Goal: Information Seeking & Learning: Learn about a topic

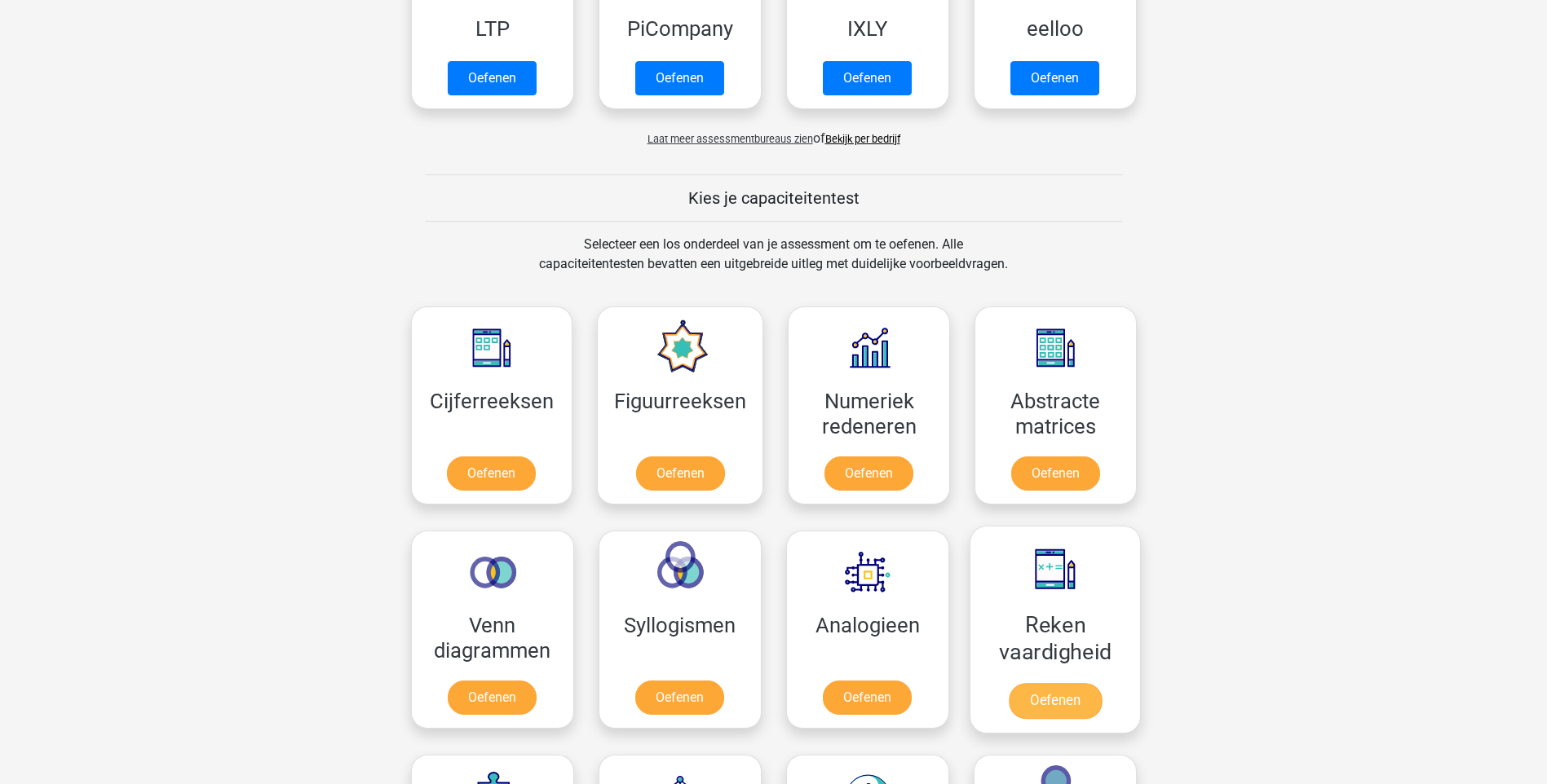
scroll to position [733, 0]
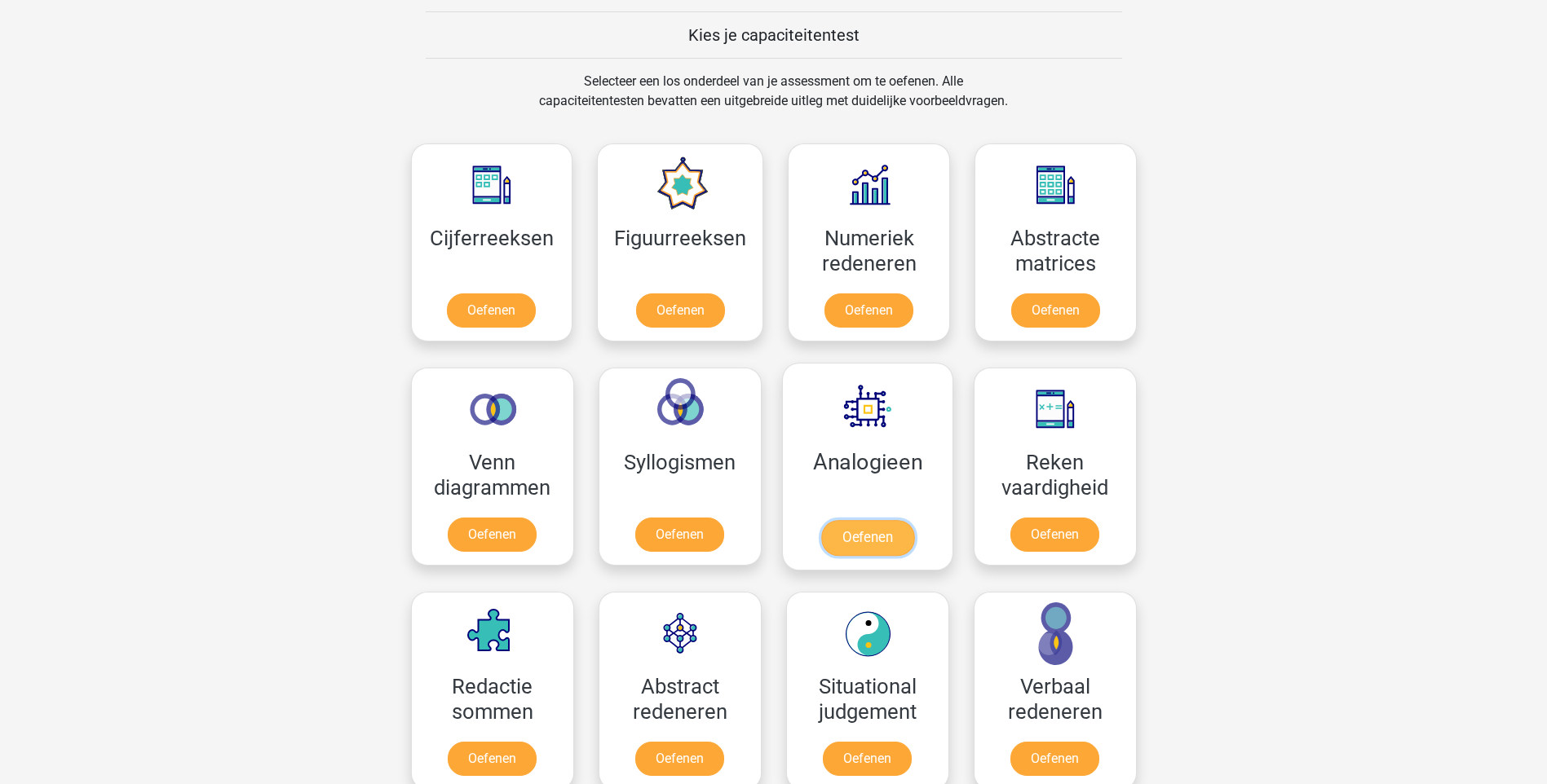
click at [892, 546] on link "Oefenen" at bounding box center [867, 538] width 93 height 36
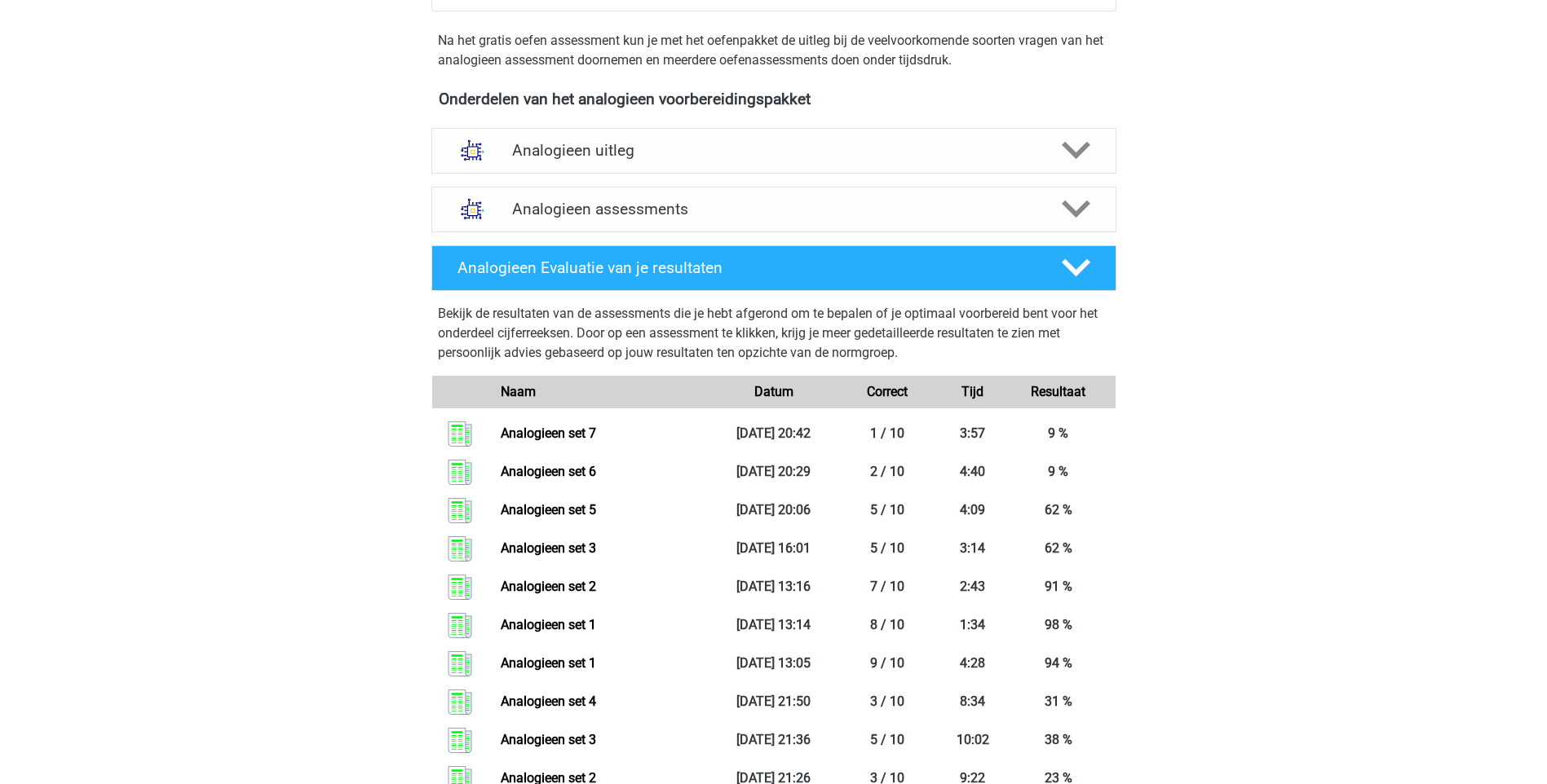
scroll to position [163, 0]
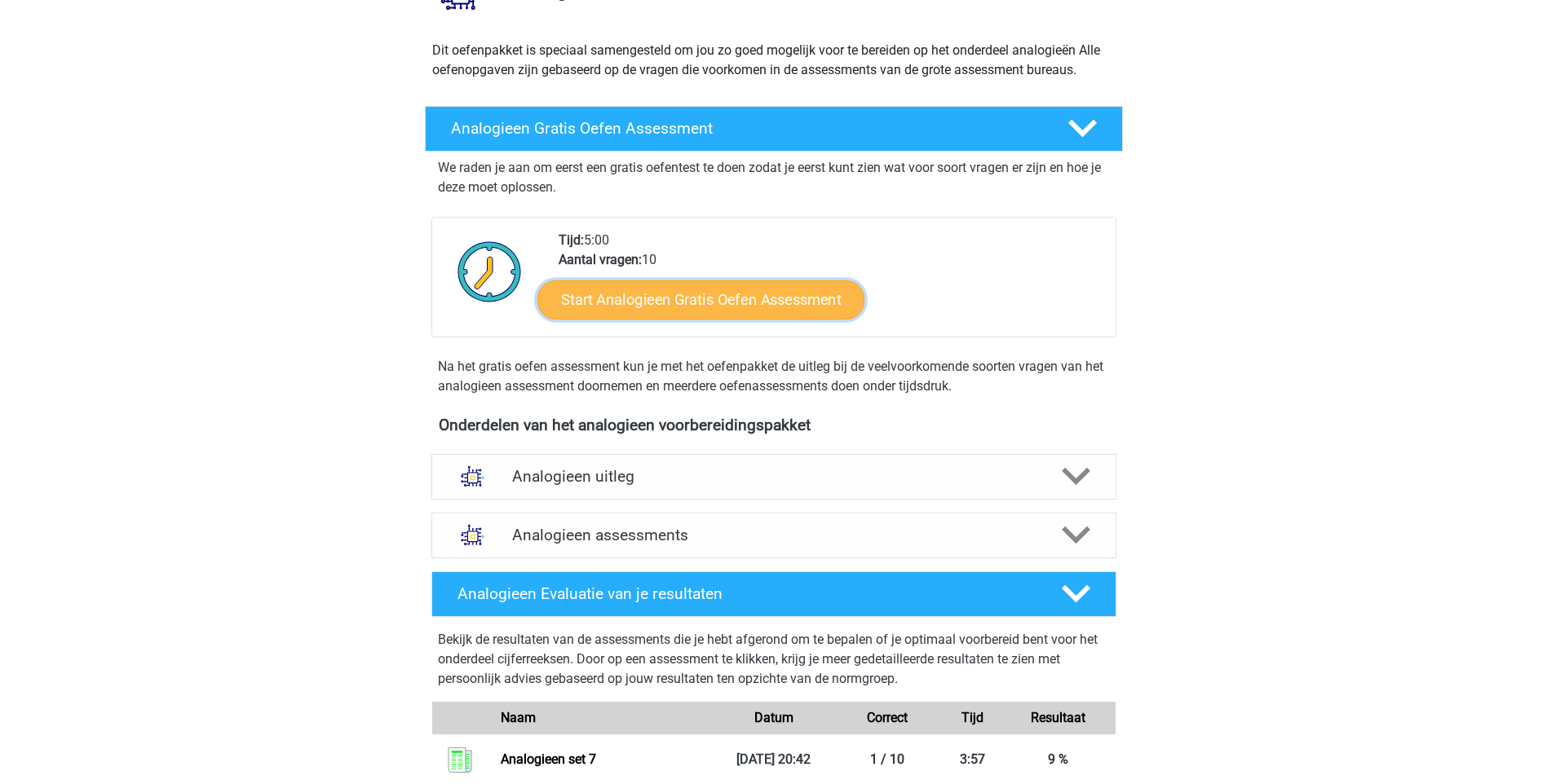
drag, startPoint x: 710, startPoint y: 288, endPoint x: 722, endPoint y: 288, distance: 12.0
click at [710, 288] on link "Start Analogieen Gratis Oefen Assessment" at bounding box center [700, 299] width 327 height 39
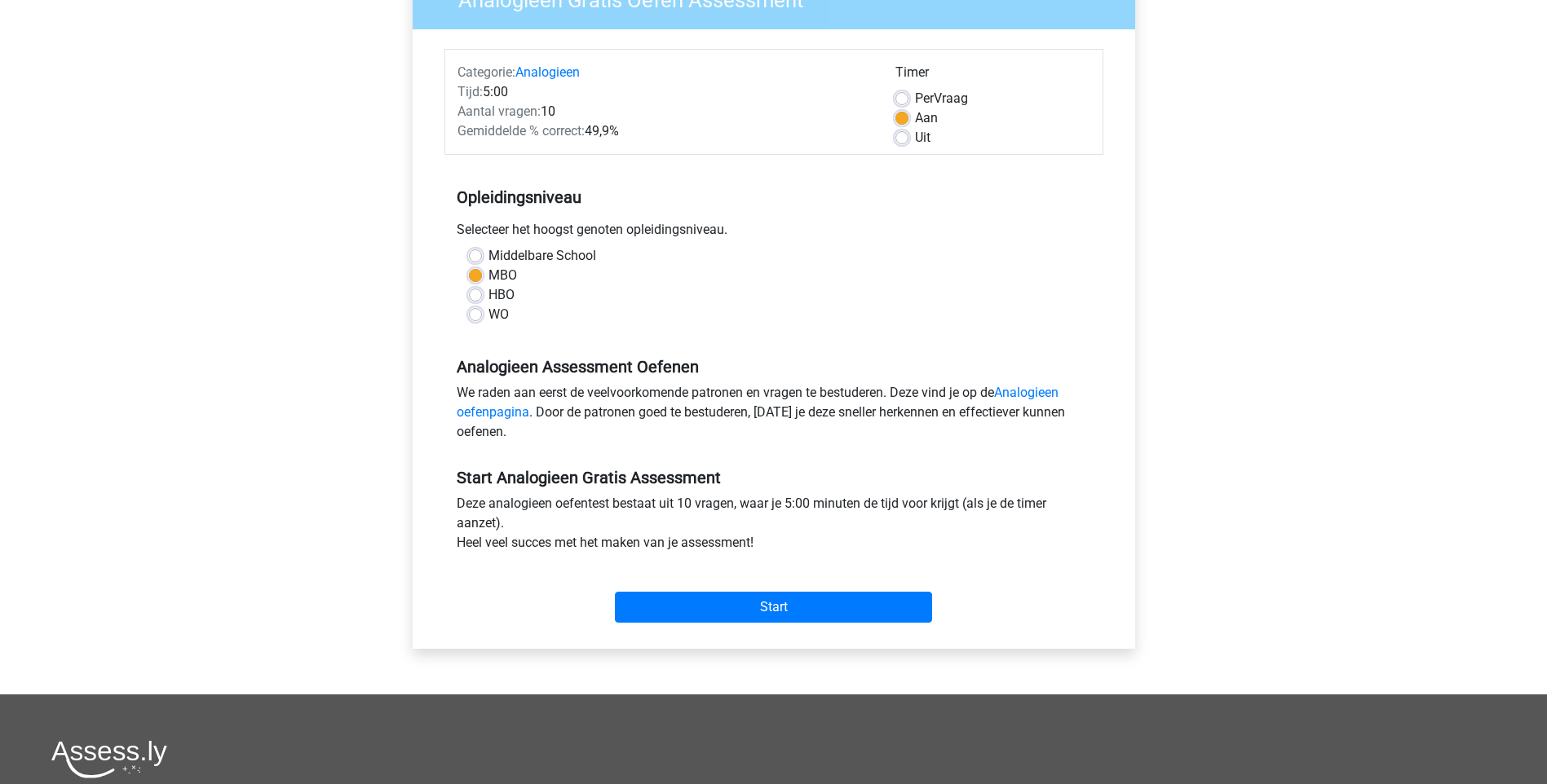
scroll to position [244, 0]
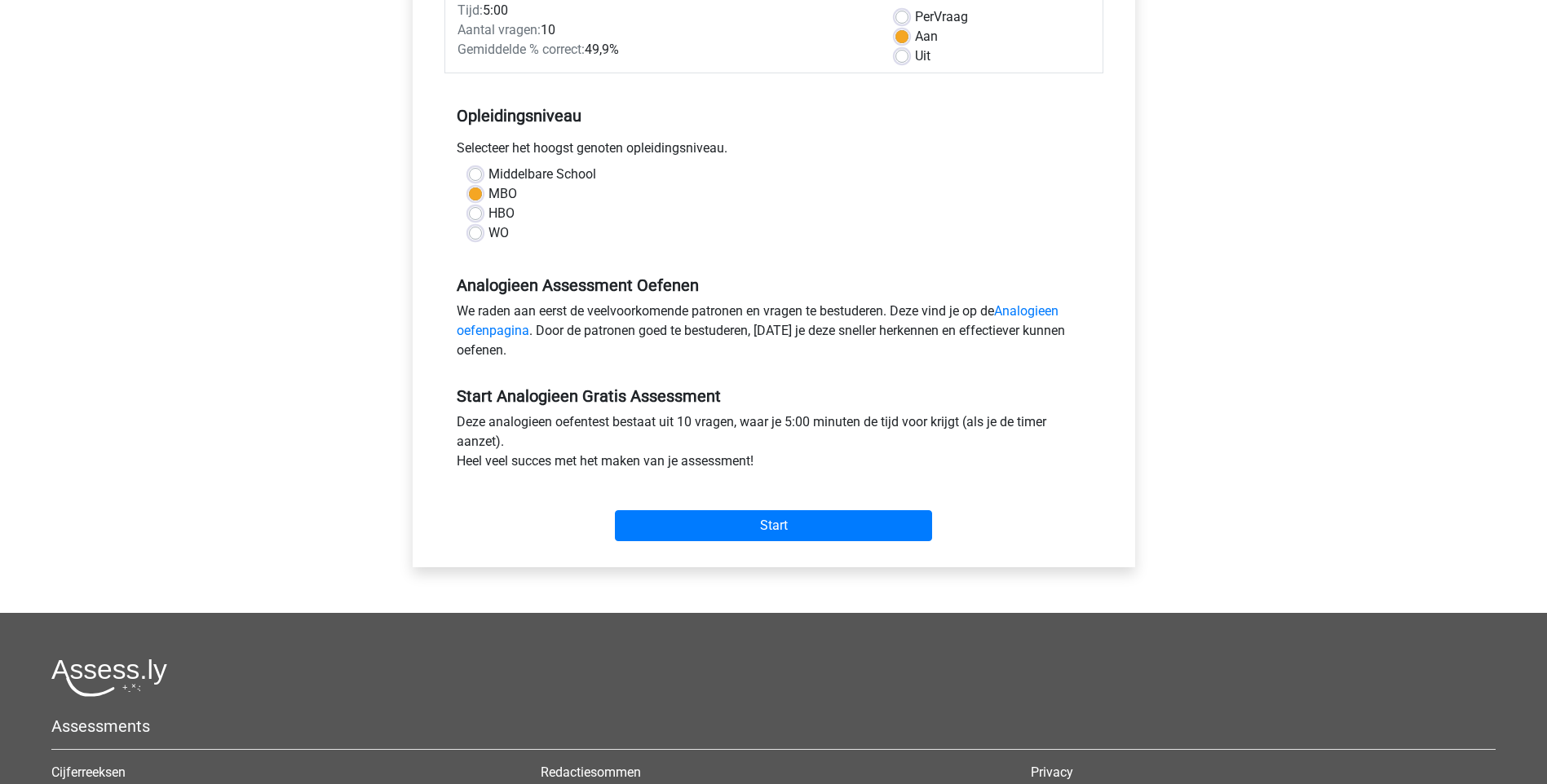
click at [797, 508] on div "Start" at bounding box center [774, 512] width 659 height 57
click at [815, 536] on input "Start" at bounding box center [773, 525] width 317 height 31
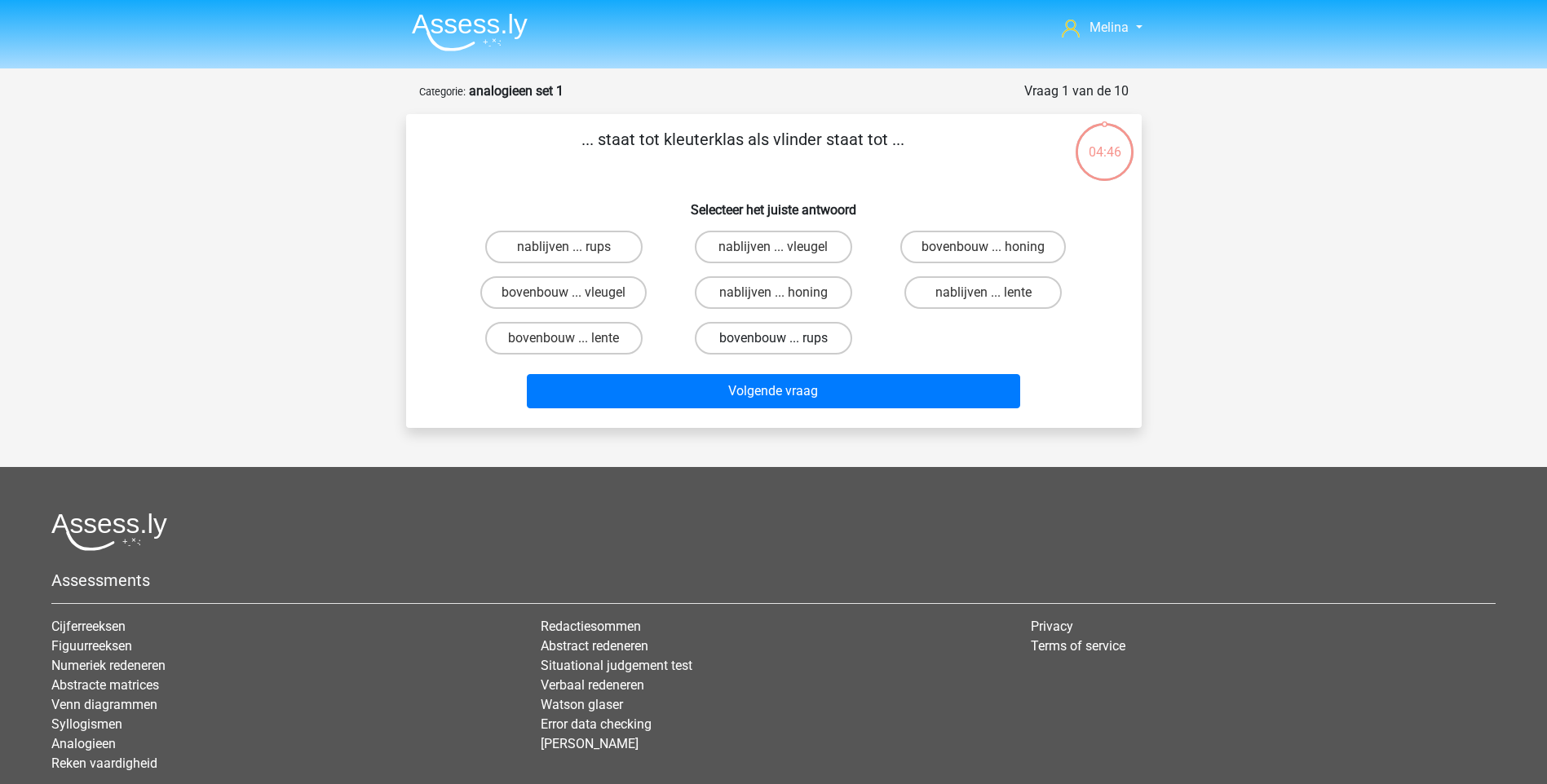
click at [795, 337] on label "bovenbouw ... rups" at bounding box center [774, 337] width 157 height 33
click at [783, 338] on input "bovenbouw ... rups" at bounding box center [777, 343] width 11 height 11
radio input "true"
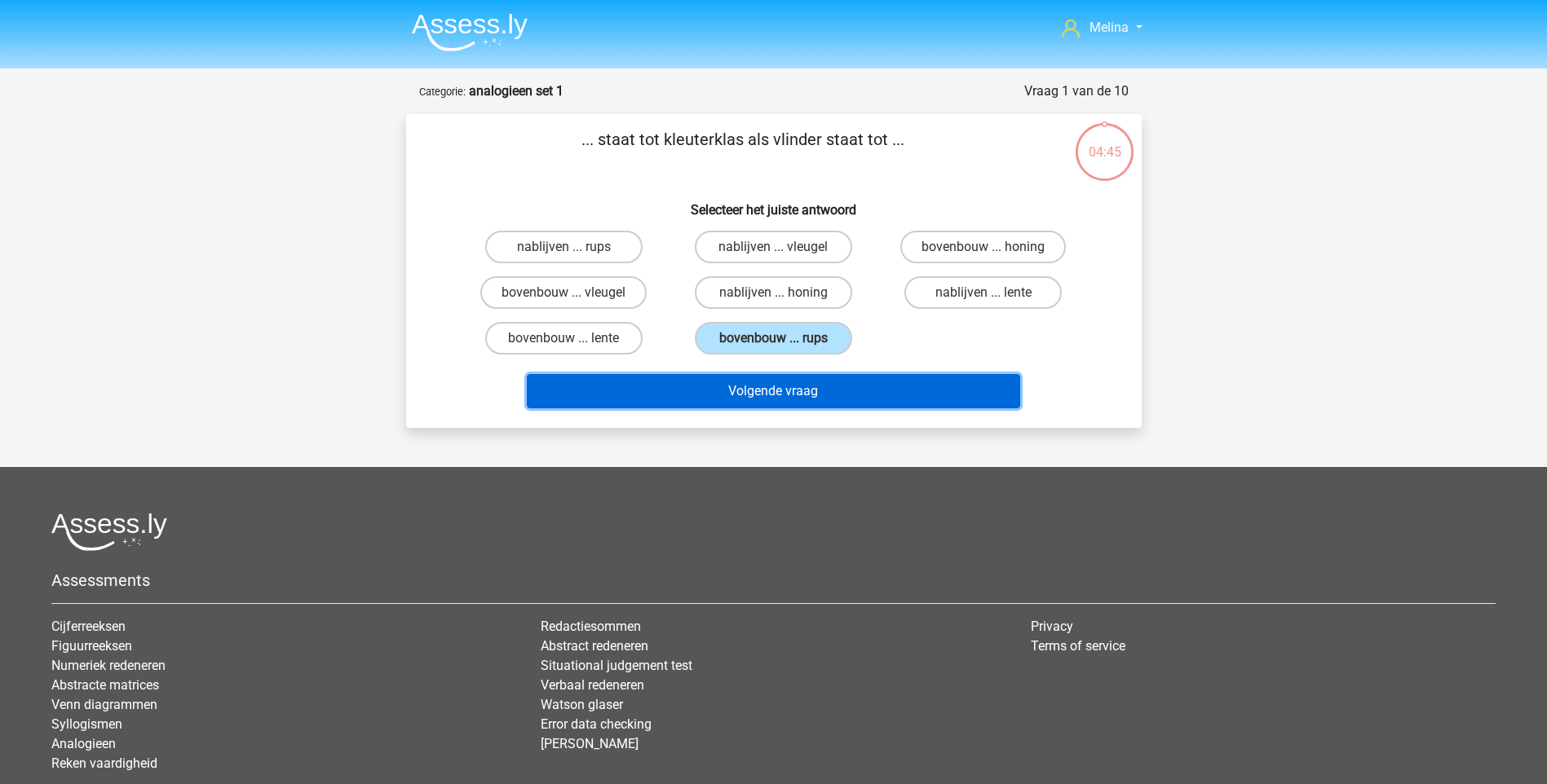
click at [795, 391] on button "Volgende vraag" at bounding box center [773, 391] width 493 height 34
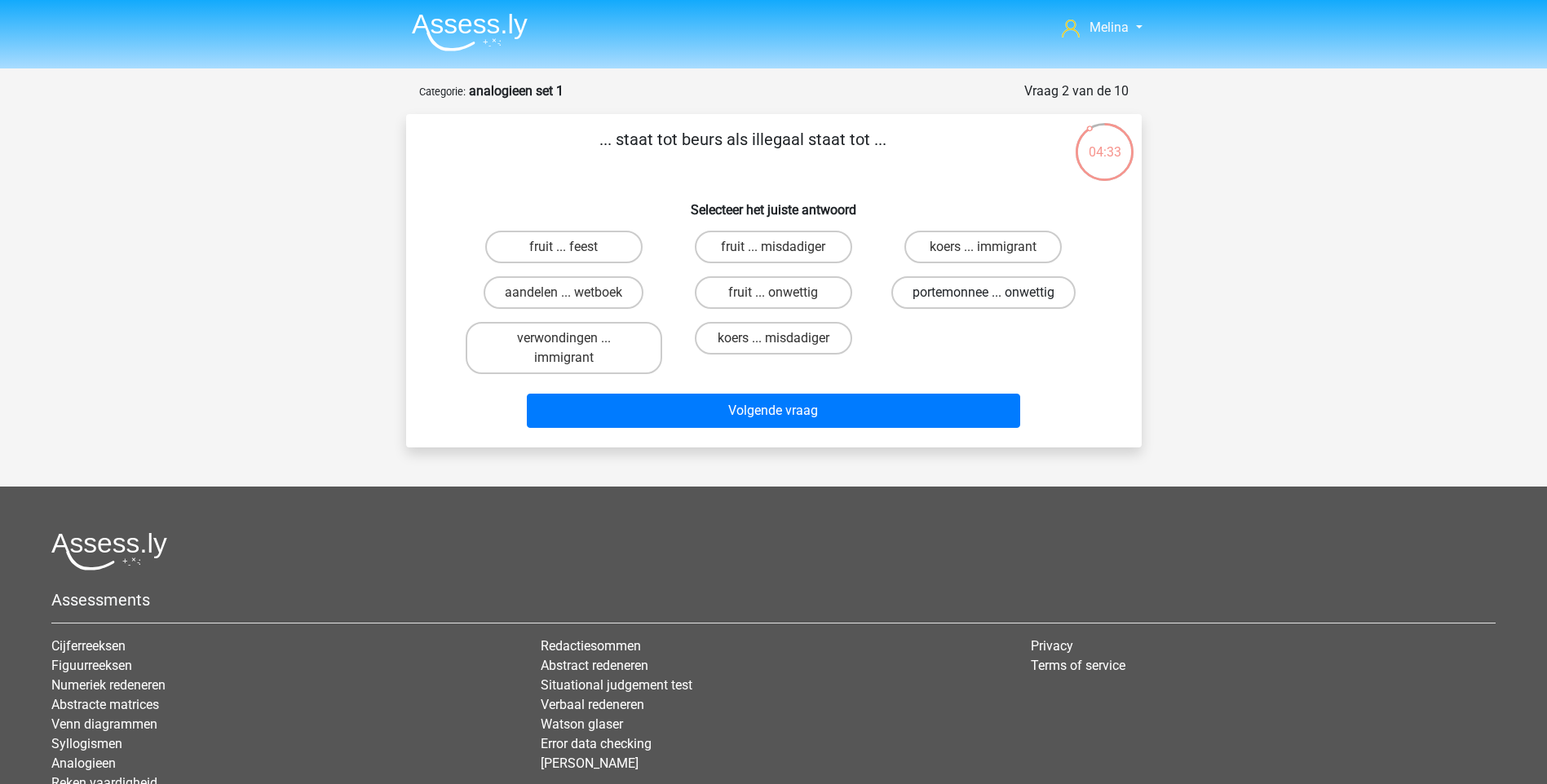
click at [913, 295] on label "portemonnee ... onwettig" at bounding box center [984, 292] width 185 height 33
click at [983, 295] on input "portemonnee ... onwettig" at bounding box center [988, 298] width 11 height 11
radio input "true"
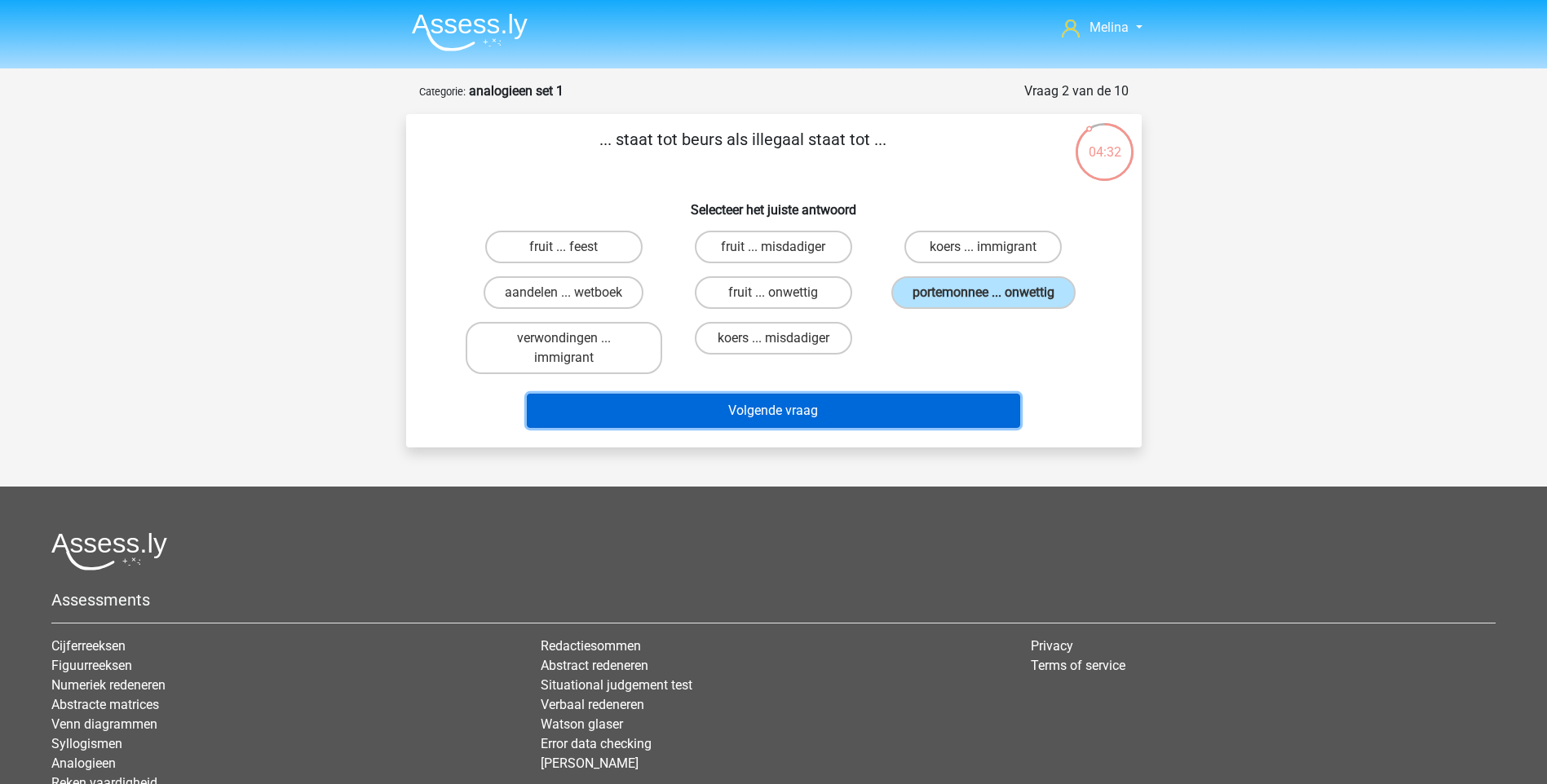
click at [822, 408] on button "Volgende vraag" at bounding box center [773, 411] width 493 height 34
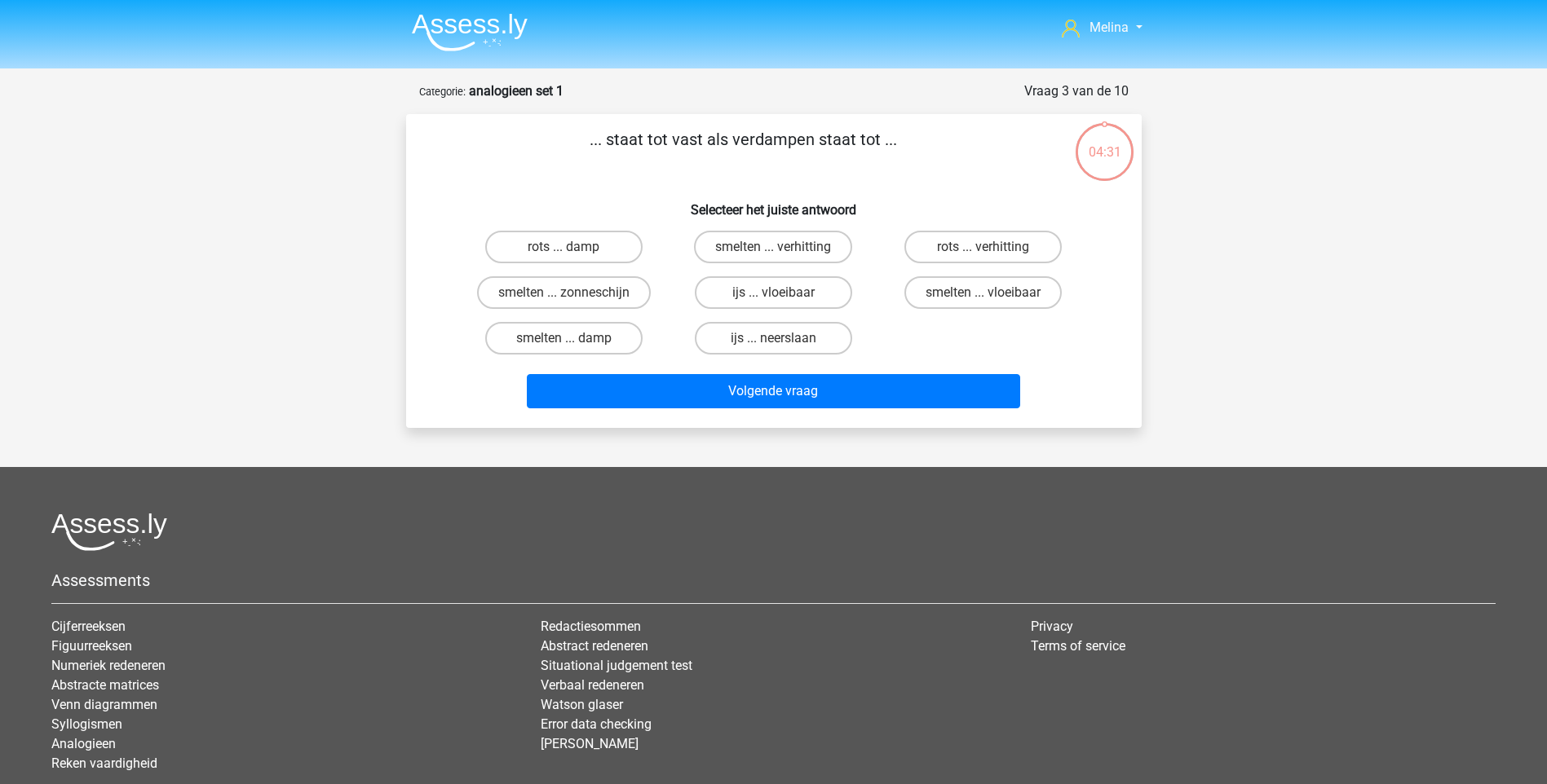
scroll to position [81, 0]
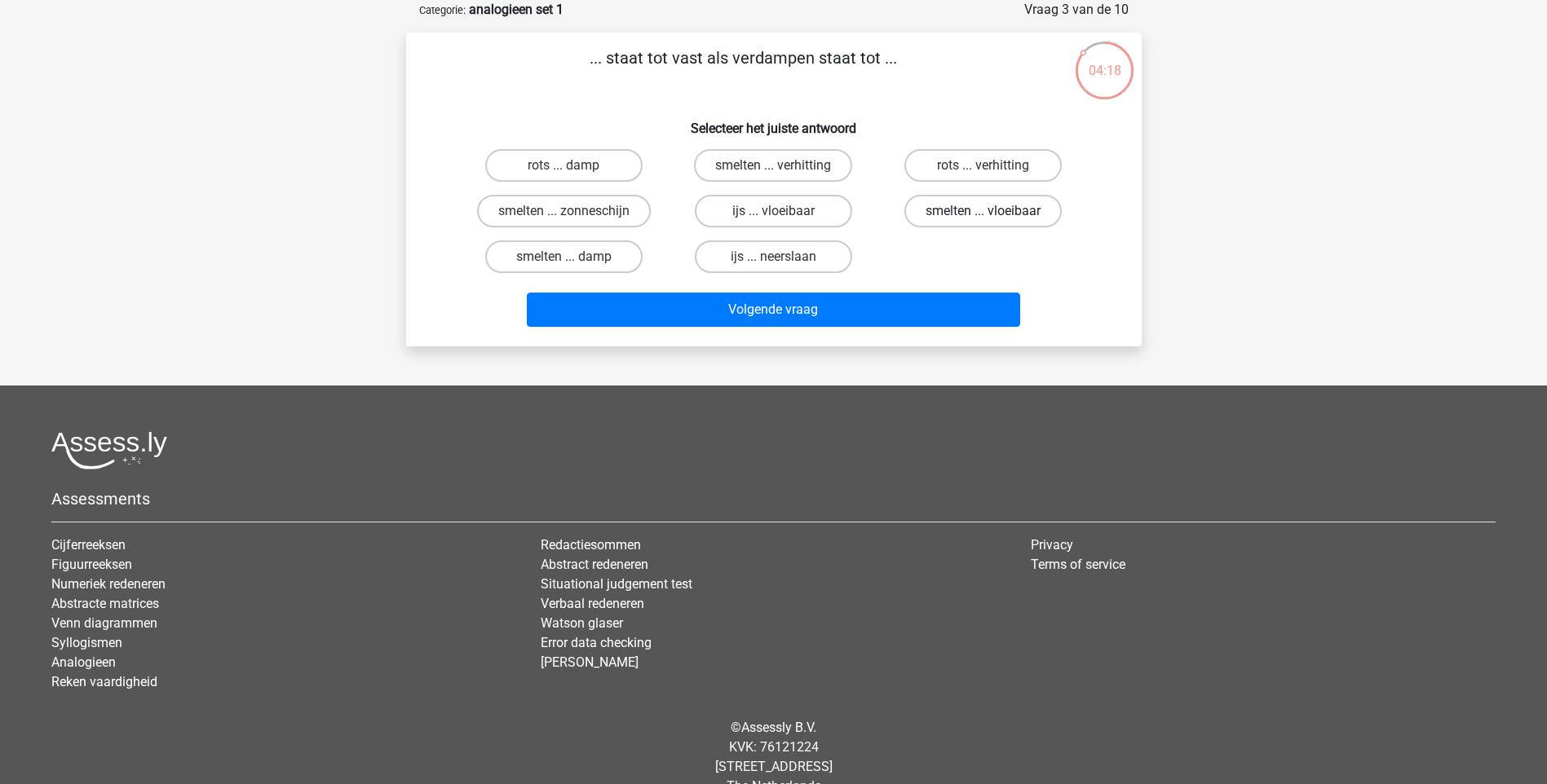
click at [977, 207] on label "smelten ... vloeibaar" at bounding box center [983, 210] width 157 height 33
click at [983, 211] on input "smelten ... vloeibaar" at bounding box center [988, 216] width 11 height 11
radio input "true"
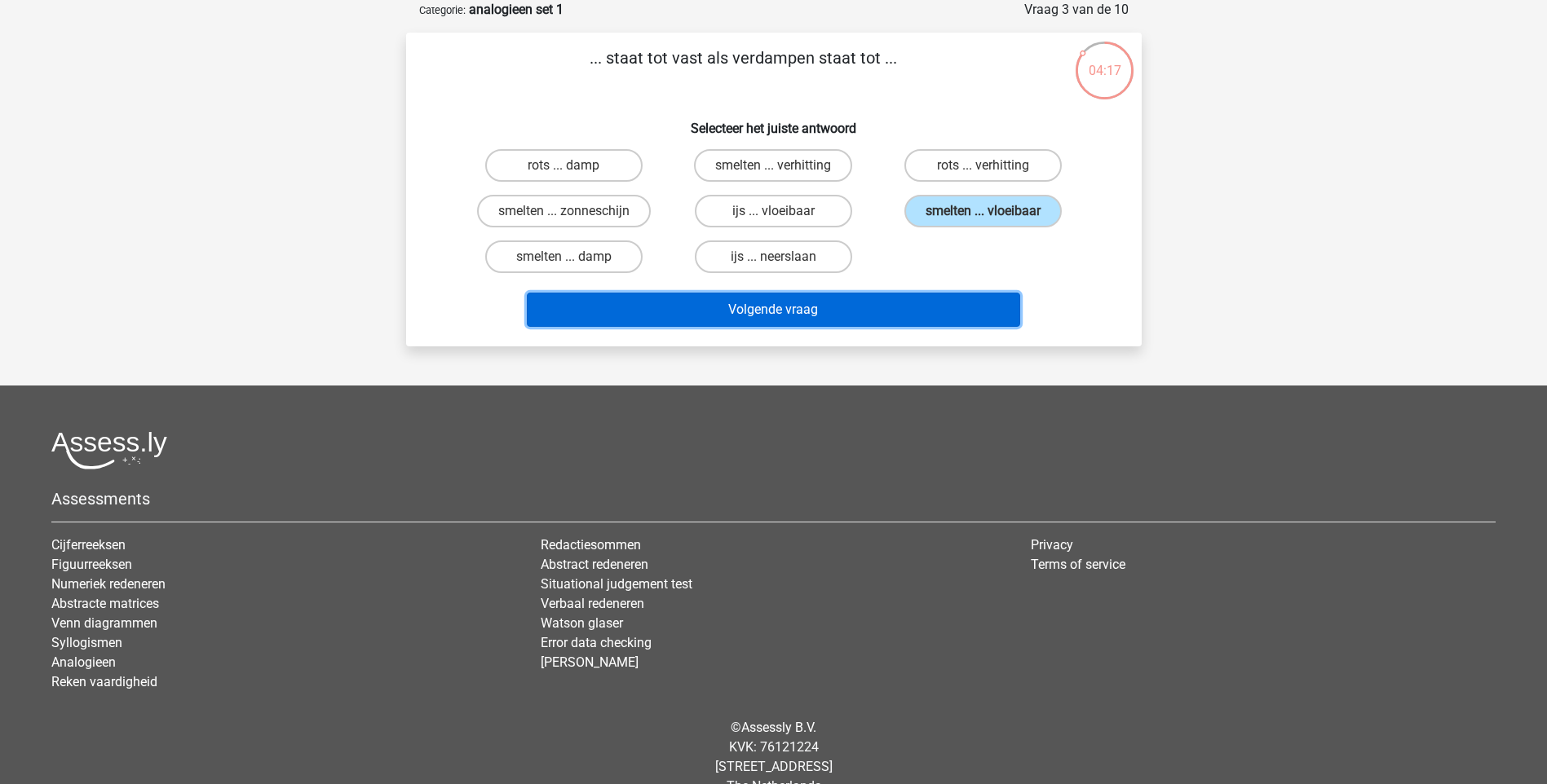
click at [914, 314] on button "Volgende vraag" at bounding box center [773, 310] width 493 height 34
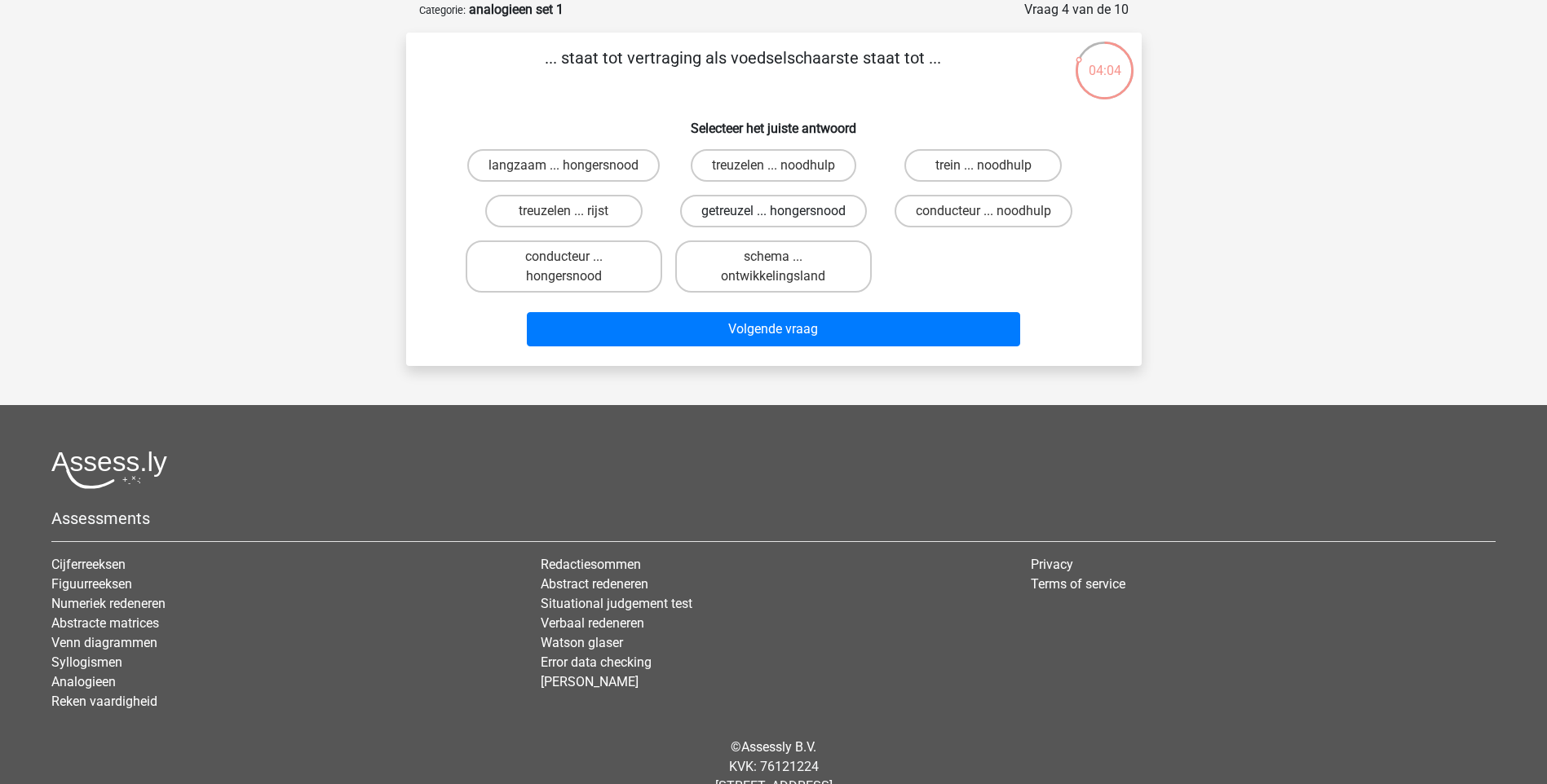
click at [746, 207] on label "getreuzel ... hongersnood" at bounding box center [774, 210] width 187 height 33
click at [773, 211] on input "getreuzel ... hongersnood" at bounding box center [777, 216] width 11 height 11
radio input "true"
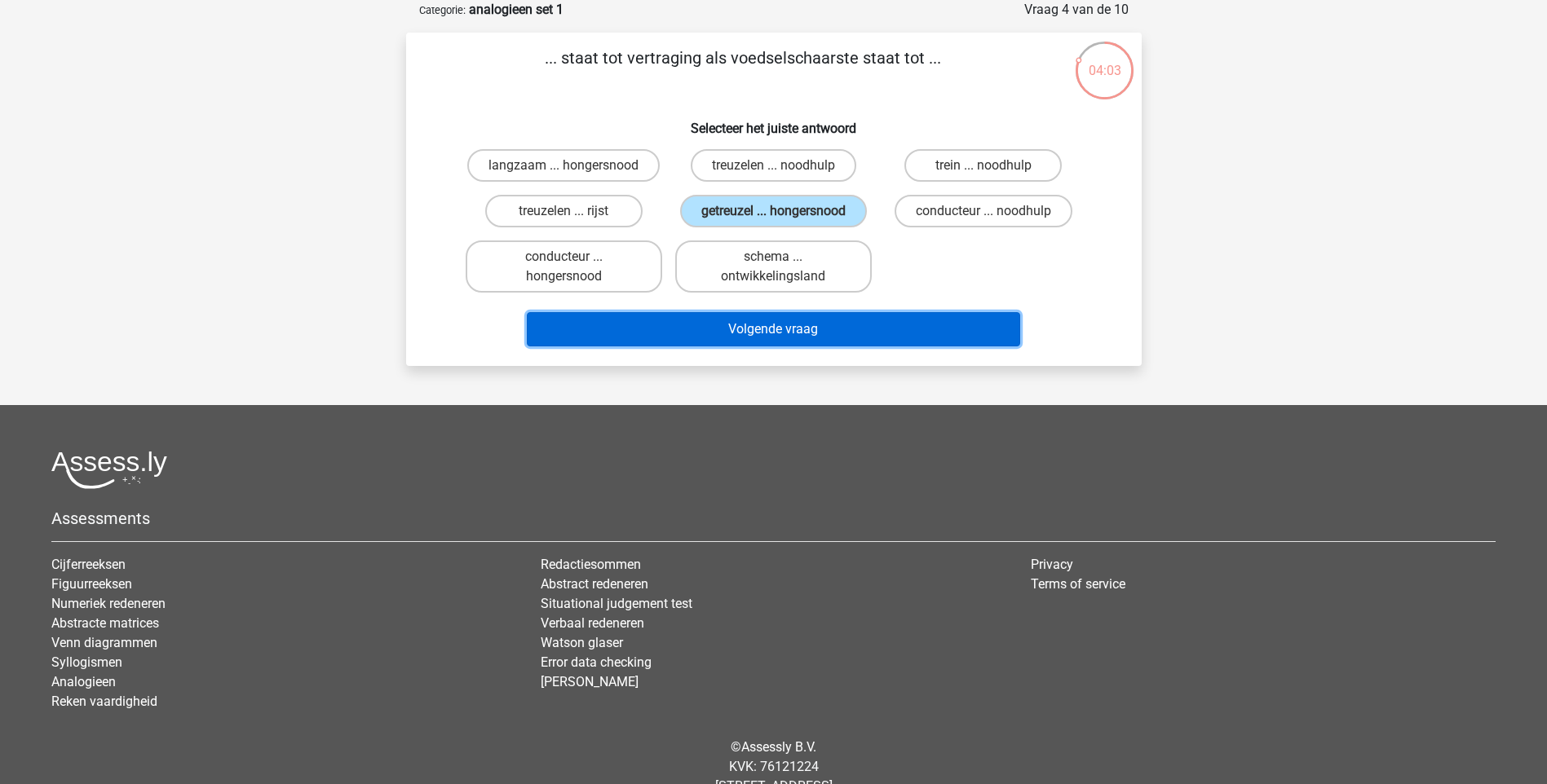
click at [780, 334] on button "Volgende vraag" at bounding box center [773, 329] width 493 height 34
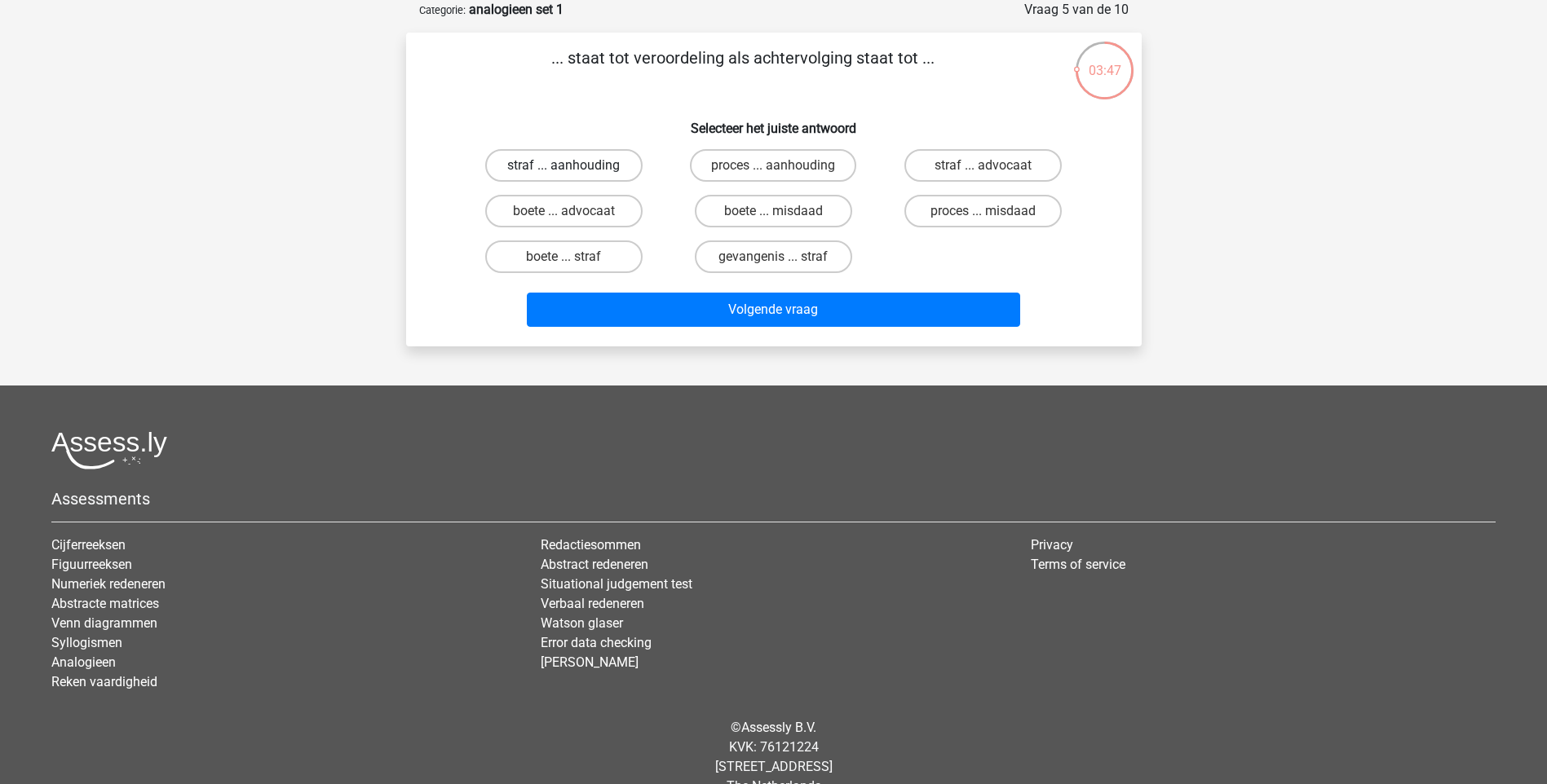
click at [602, 168] on label "straf ... aanhouding" at bounding box center [564, 165] width 157 height 33
click at [574, 168] on input "straf ... aanhouding" at bounding box center [568, 171] width 11 height 11
radio input "true"
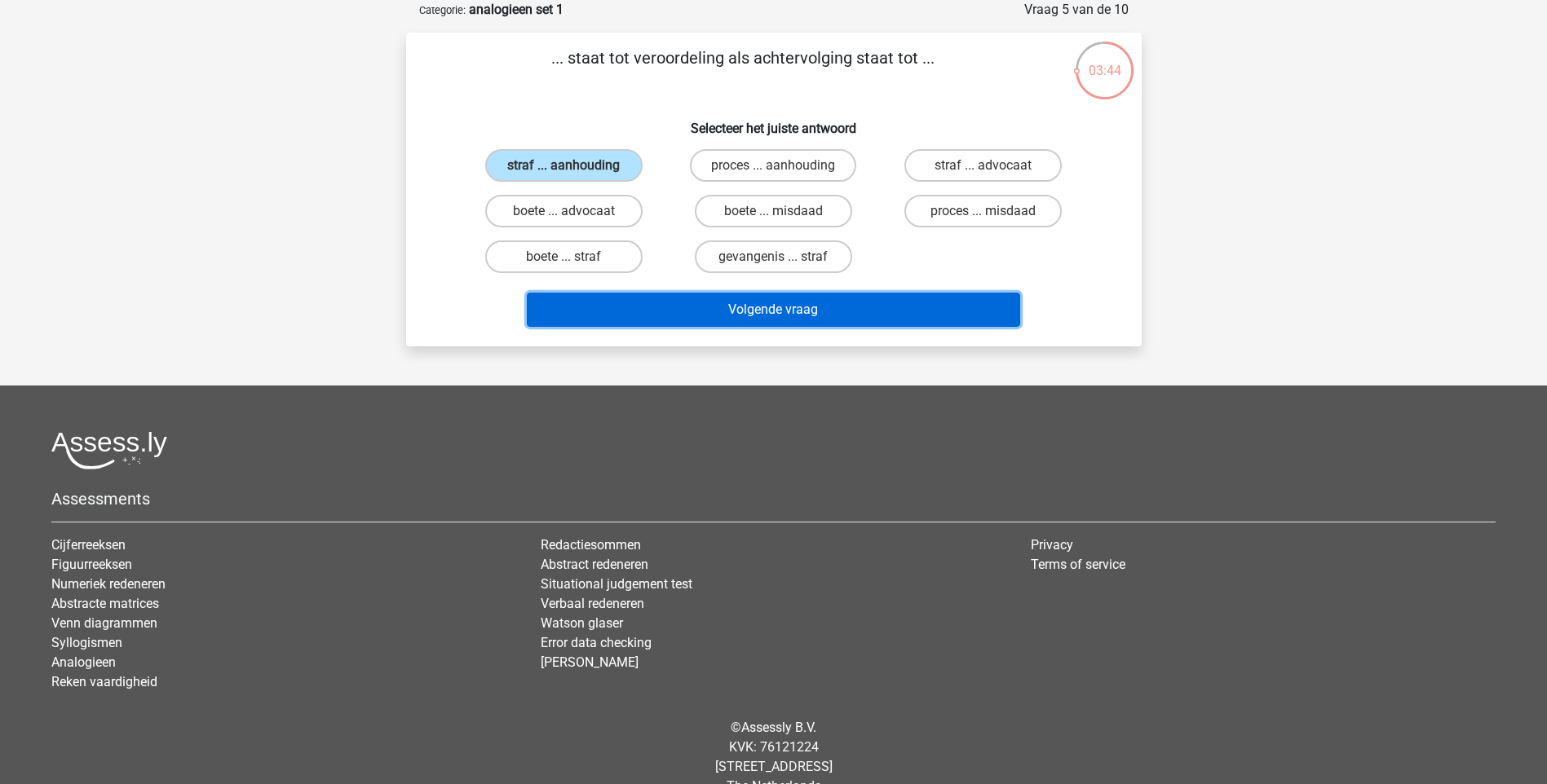
click at [818, 299] on button "Volgende vraag" at bounding box center [773, 310] width 493 height 34
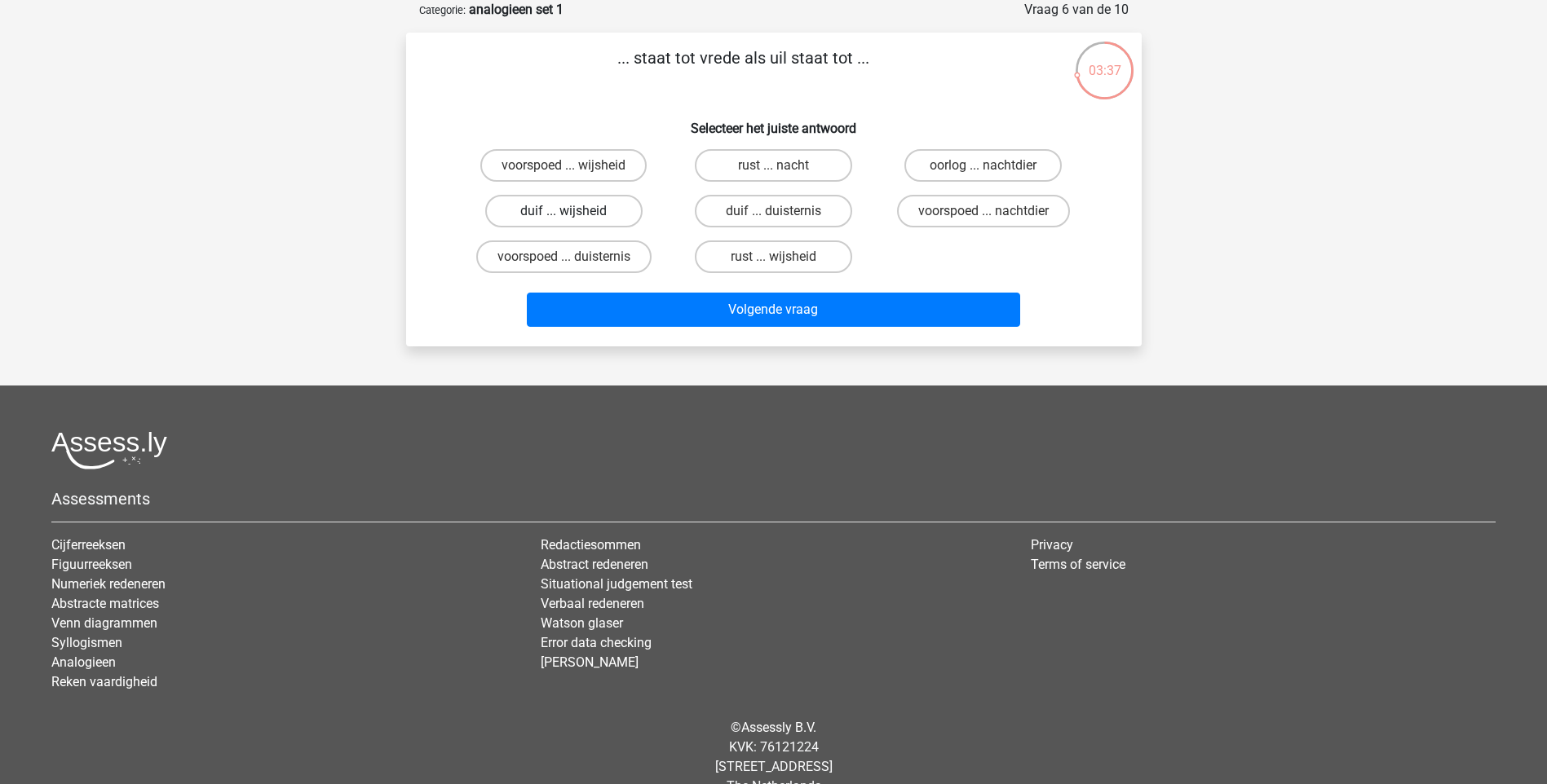
click at [595, 209] on label "duif ... wijsheid" at bounding box center [564, 210] width 157 height 33
click at [574, 211] on input "duif ... wijsheid" at bounding box center [568, 216] width 11 height 11
radio input "true"
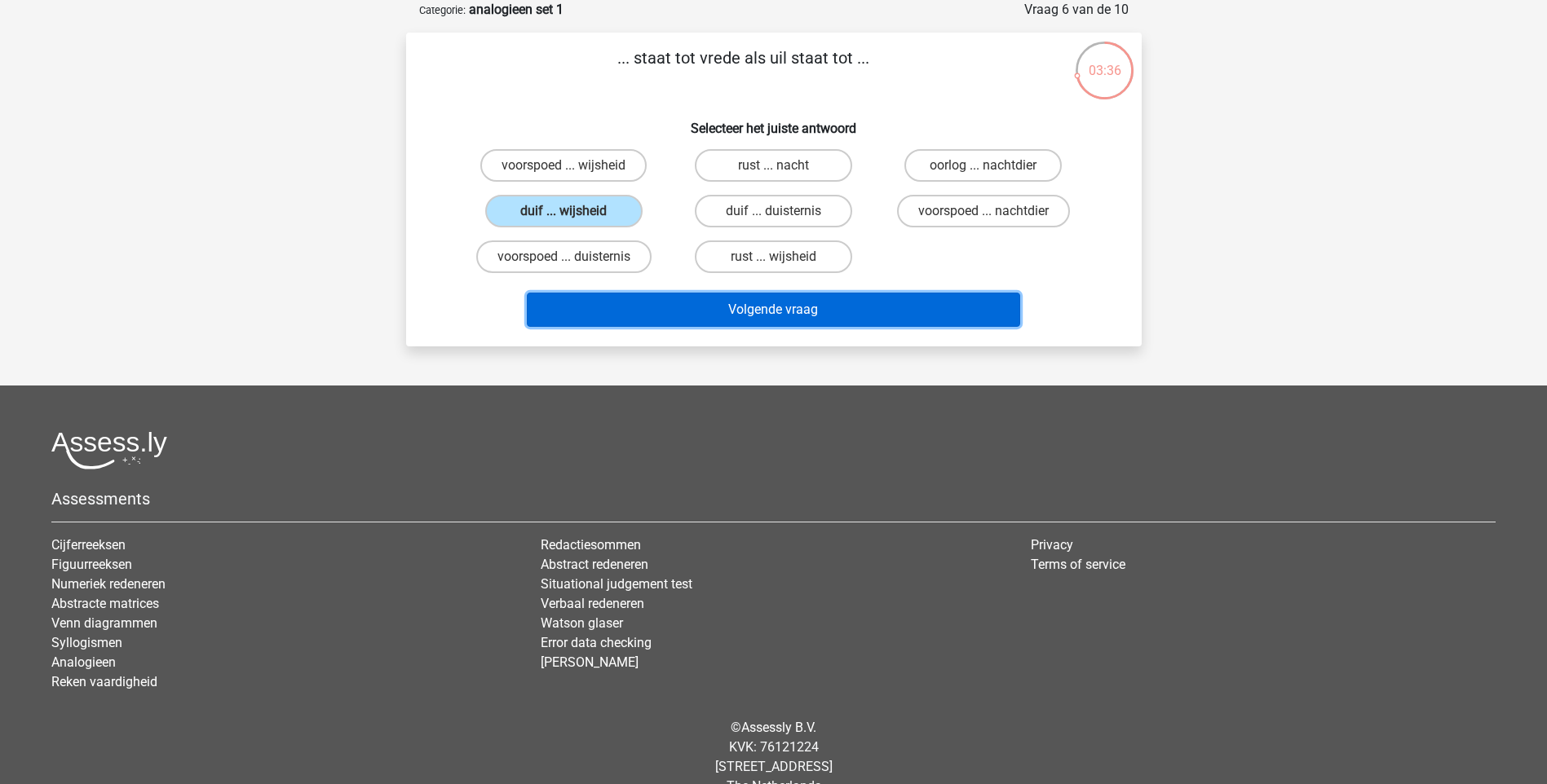
click at [727, 319] on button "Volgende vraag" at bounding box center [773, 310] width 493 height 34
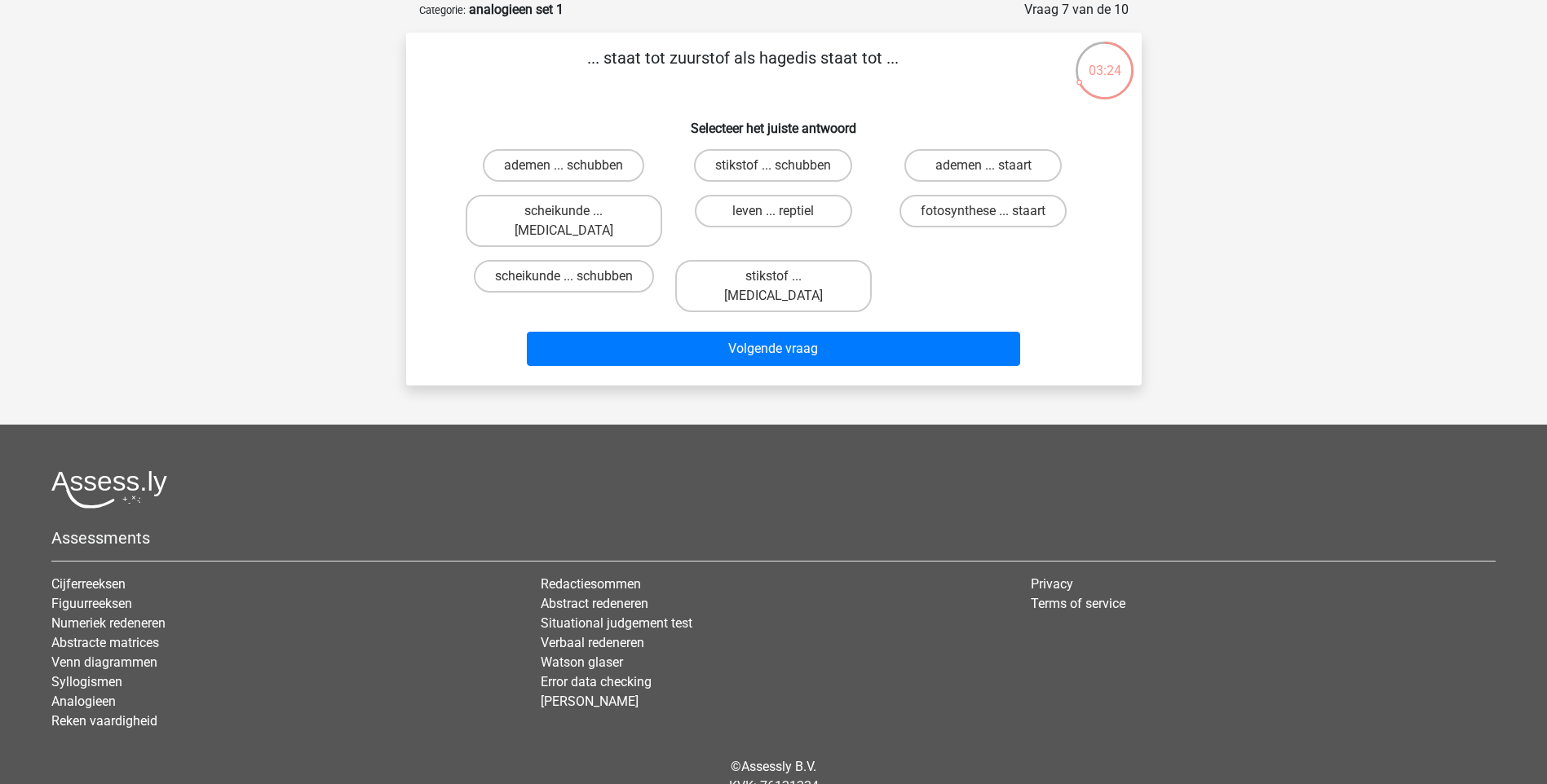
click at [777, 276] on input "stikstof ... krokodil" at bounding box center [777, 281] width 11 height 11
radio input "true"
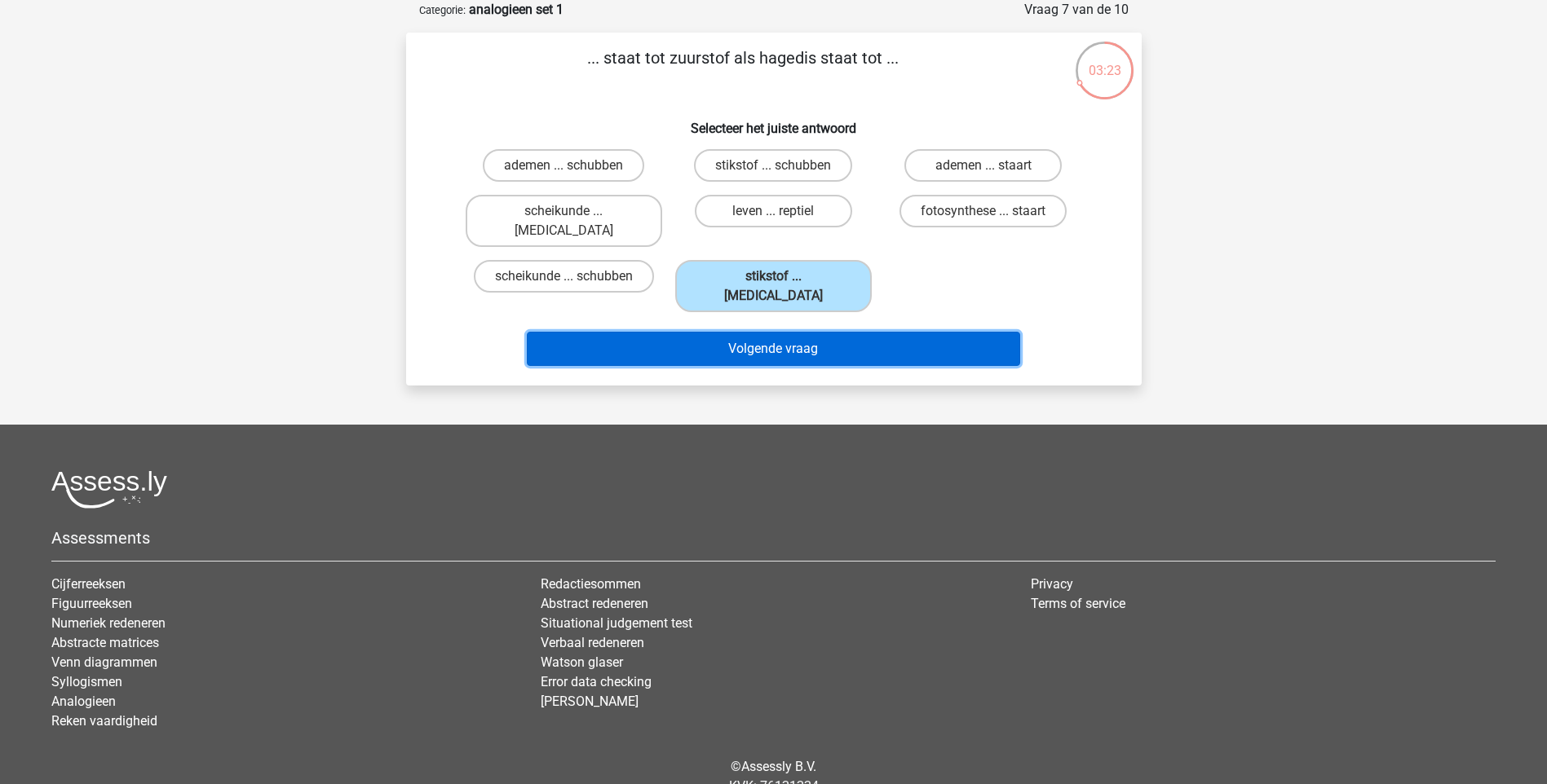
click at [772, 331] on button "Volgende vraag" at bounding box center [773, 348] width 493 height 34
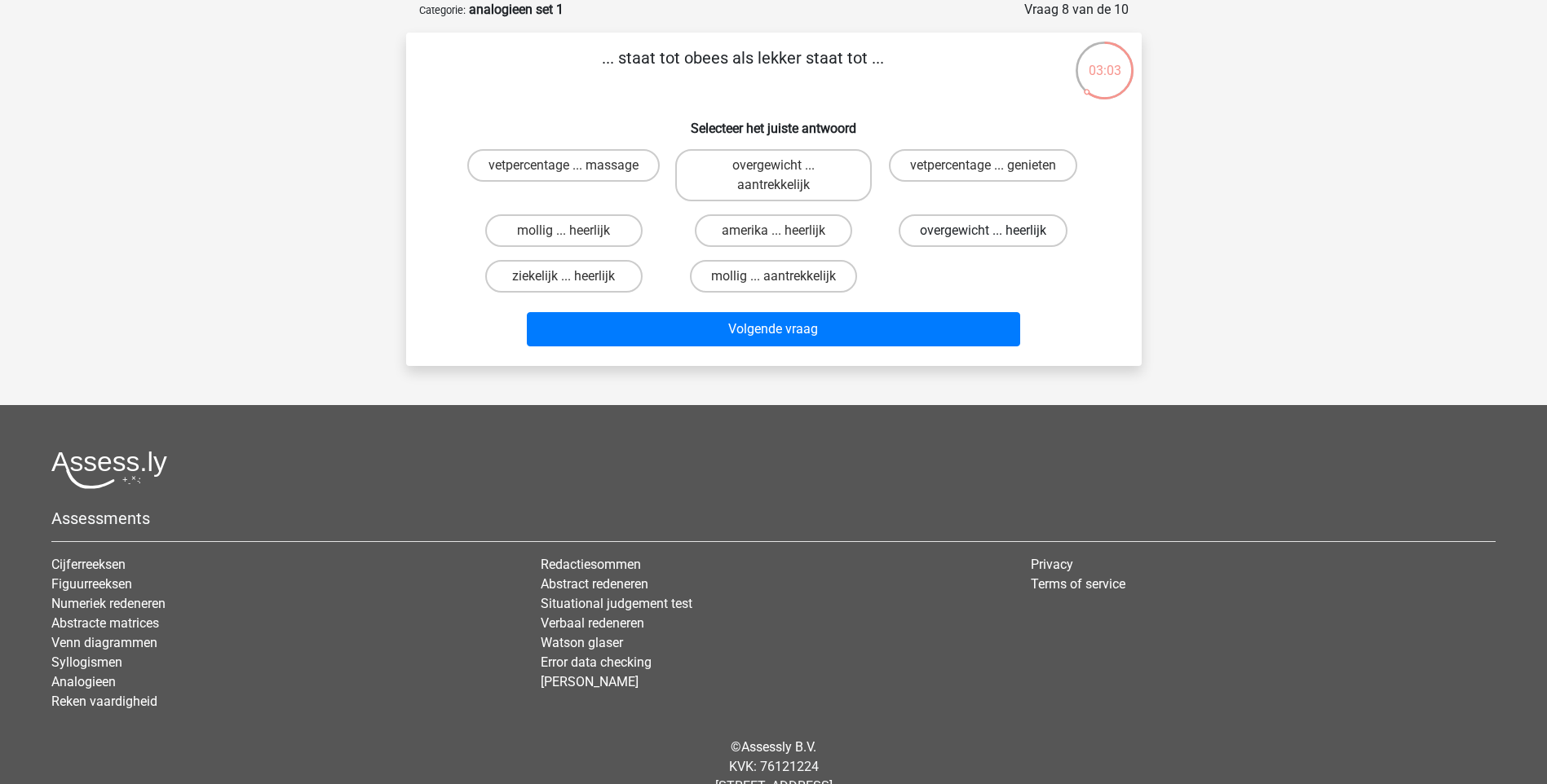
click at [952, 231] on label "overgewicht ... heerlijk" at bounding box center [983, 230] width 169 height 33
click at [983, 231] on input "overgewicht ... heerlijk" at bounding box center [988, 235] width 11 height 11
radio input "true"
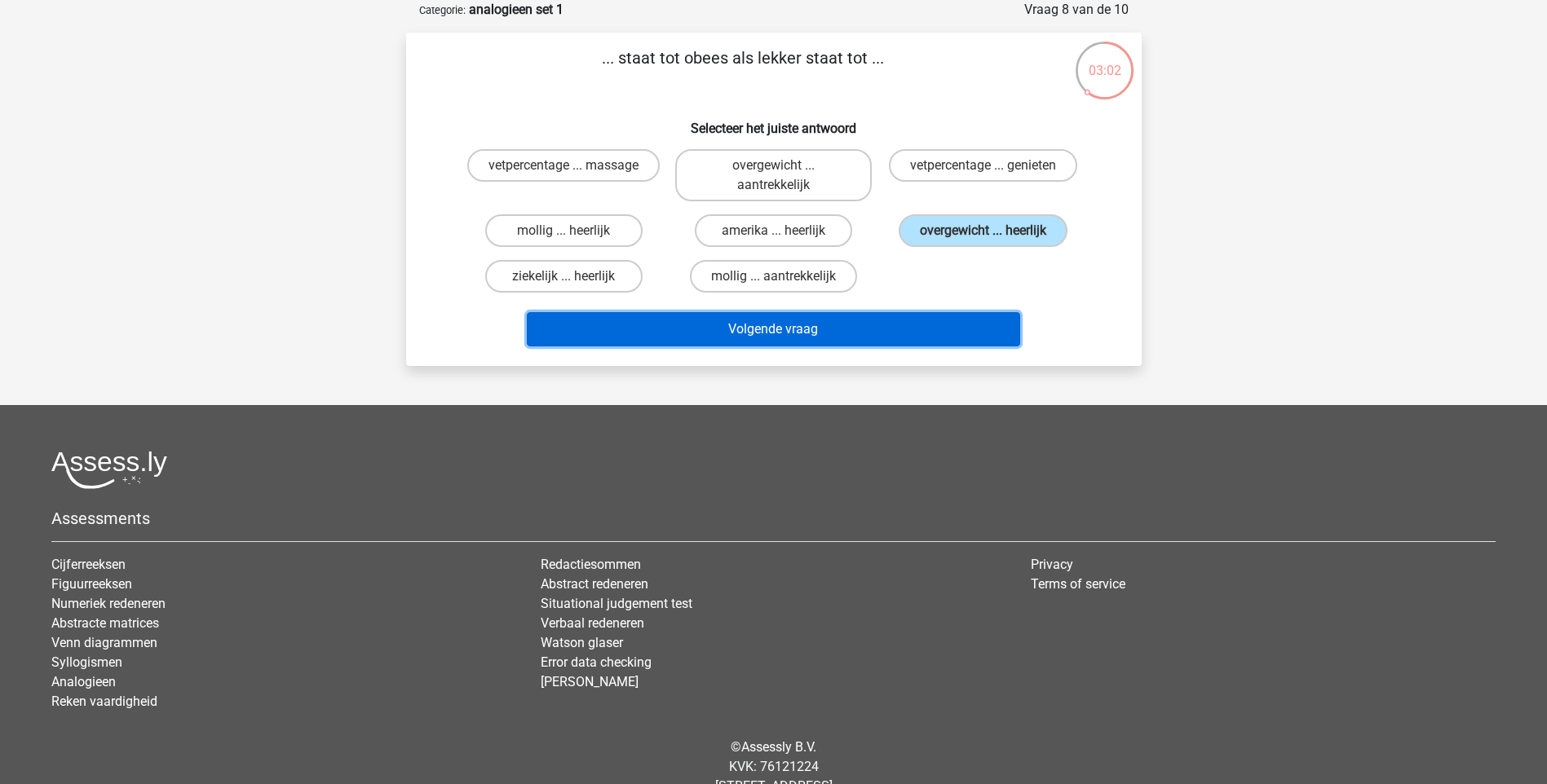
click at [814, 322] on button "Volgende vraag" at bounding box center [773, 329] width 493 height 34
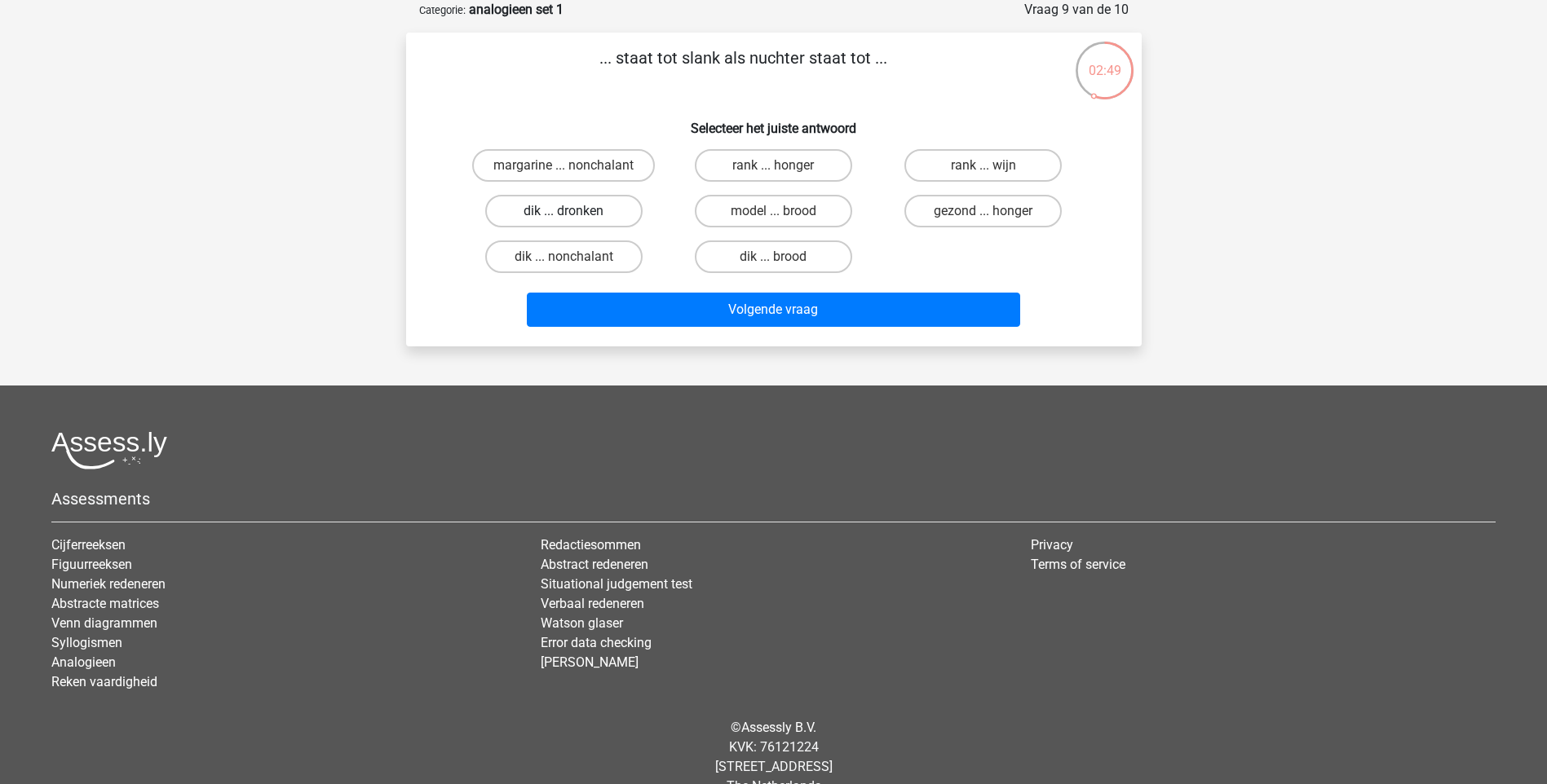
click at [559, 207] on label "dik ... dronken" at bounding box center [564, 210] width 157 height 33
click at [563, 211] on input "dik ... dronken" at bounding box center [568, 216] width 11 height 11
radio input "true"
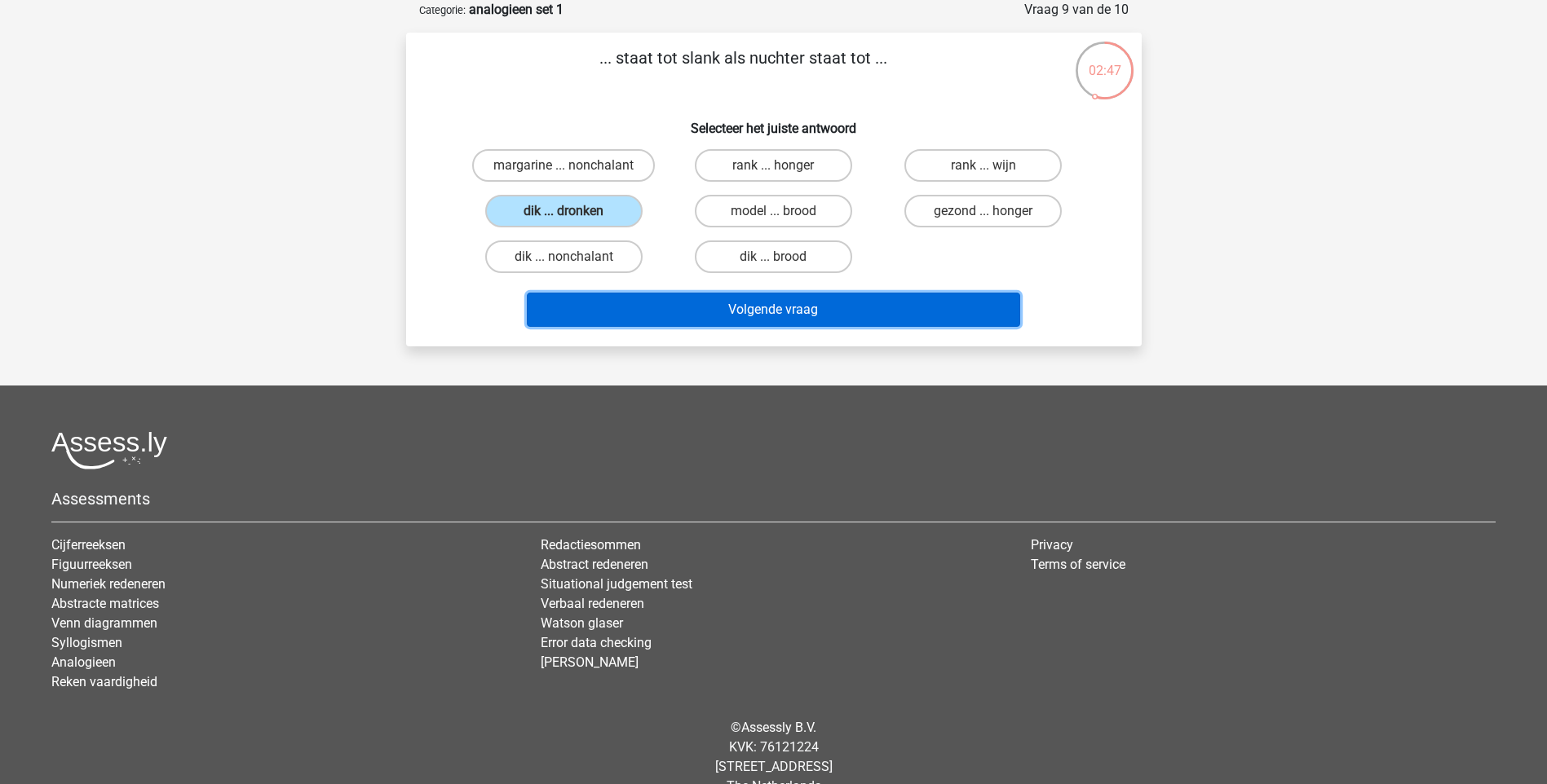
click at [758, 316] on button "Volgende vraag" at bounding box center [773, 310] width 493 height 34
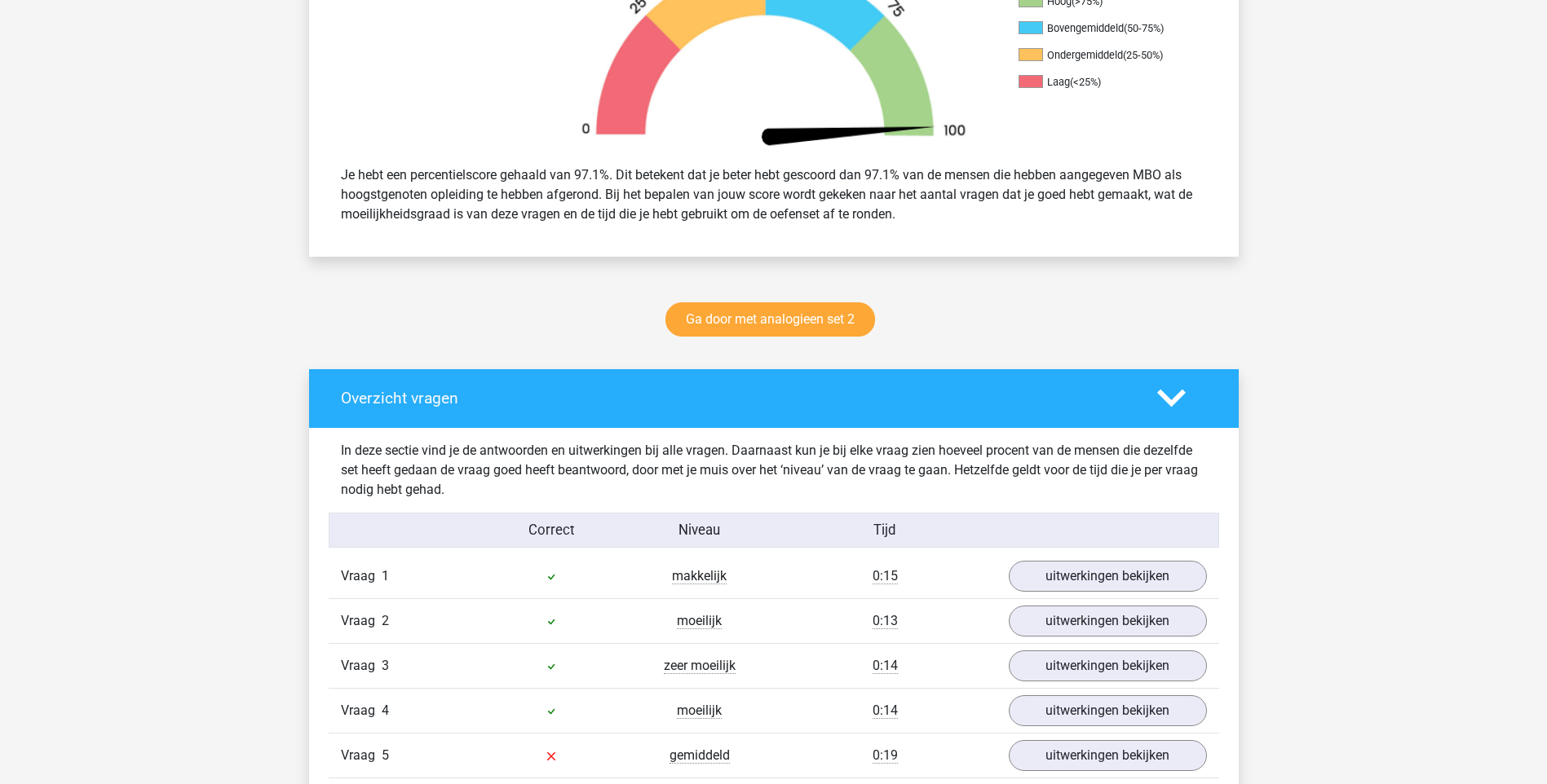
scroll to position [815, 0]
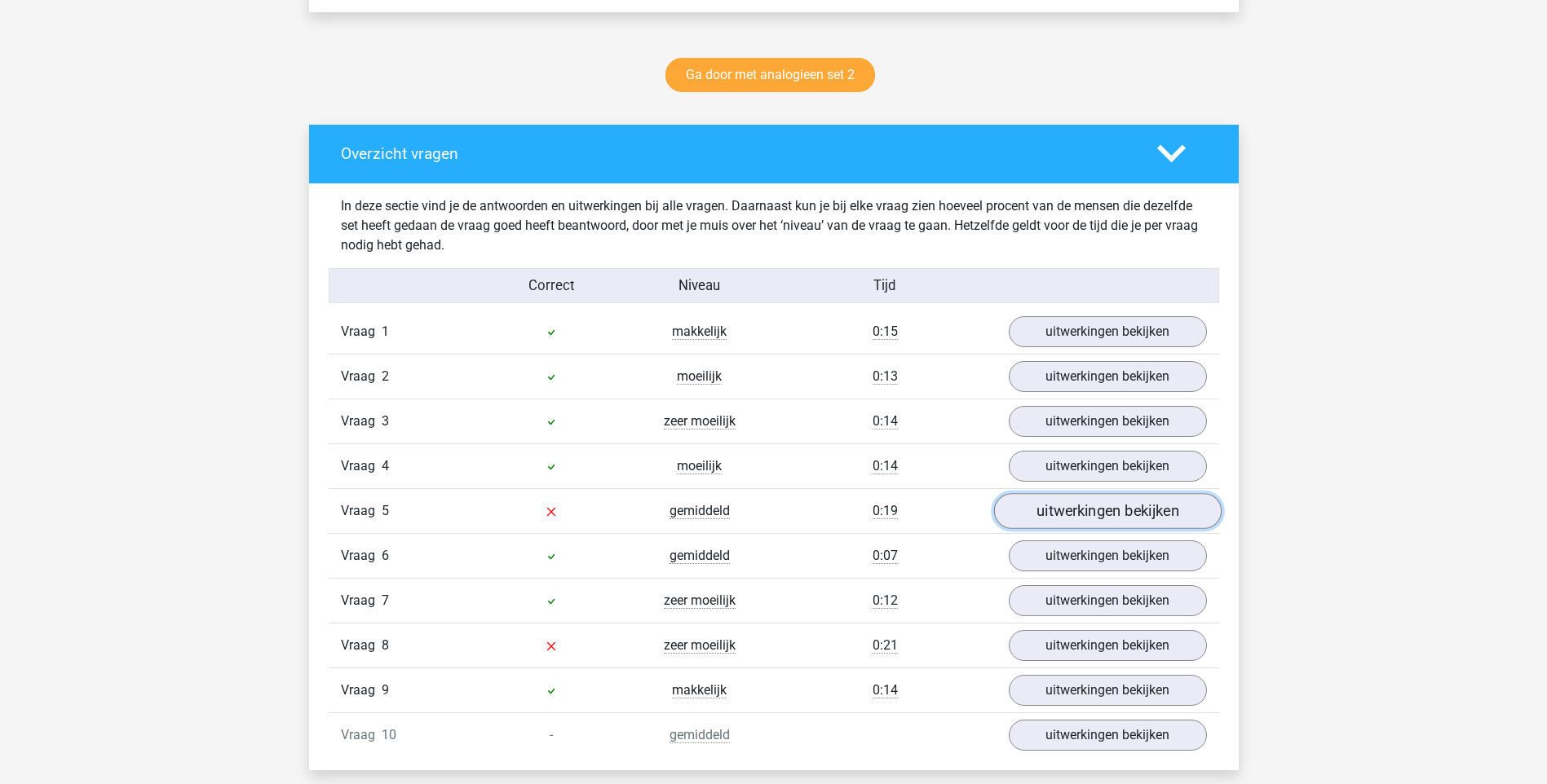
drag, startPoint x: 1137, startPoint y: 520, endPoint x: 1124, endPoint y: 517, distance: 13.3
click at [1137, 519] on link "uitwerkingen bekijken" at bounding box center [1106, 511] width 227 height 36
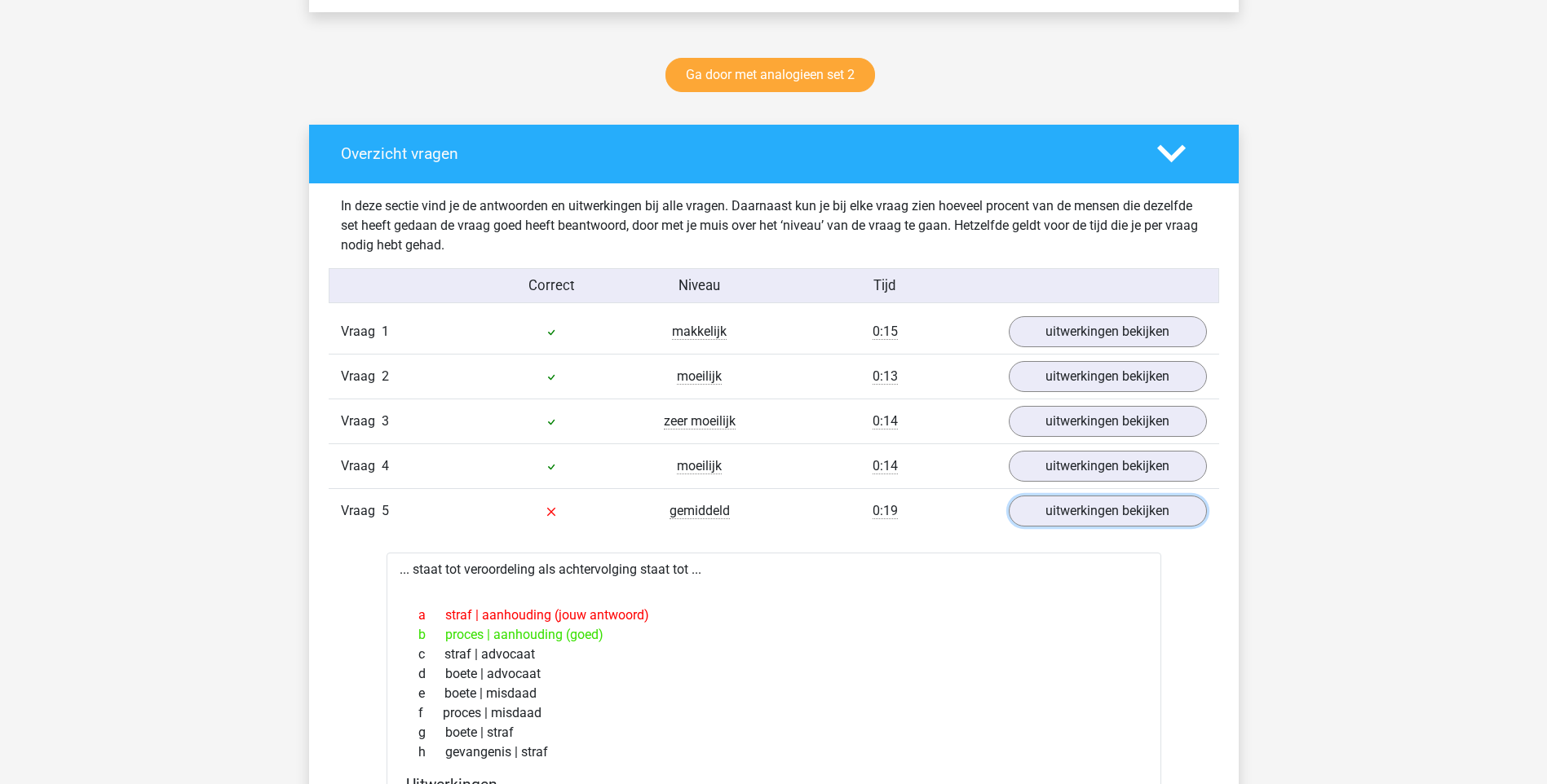
scroll to position [896, 0]
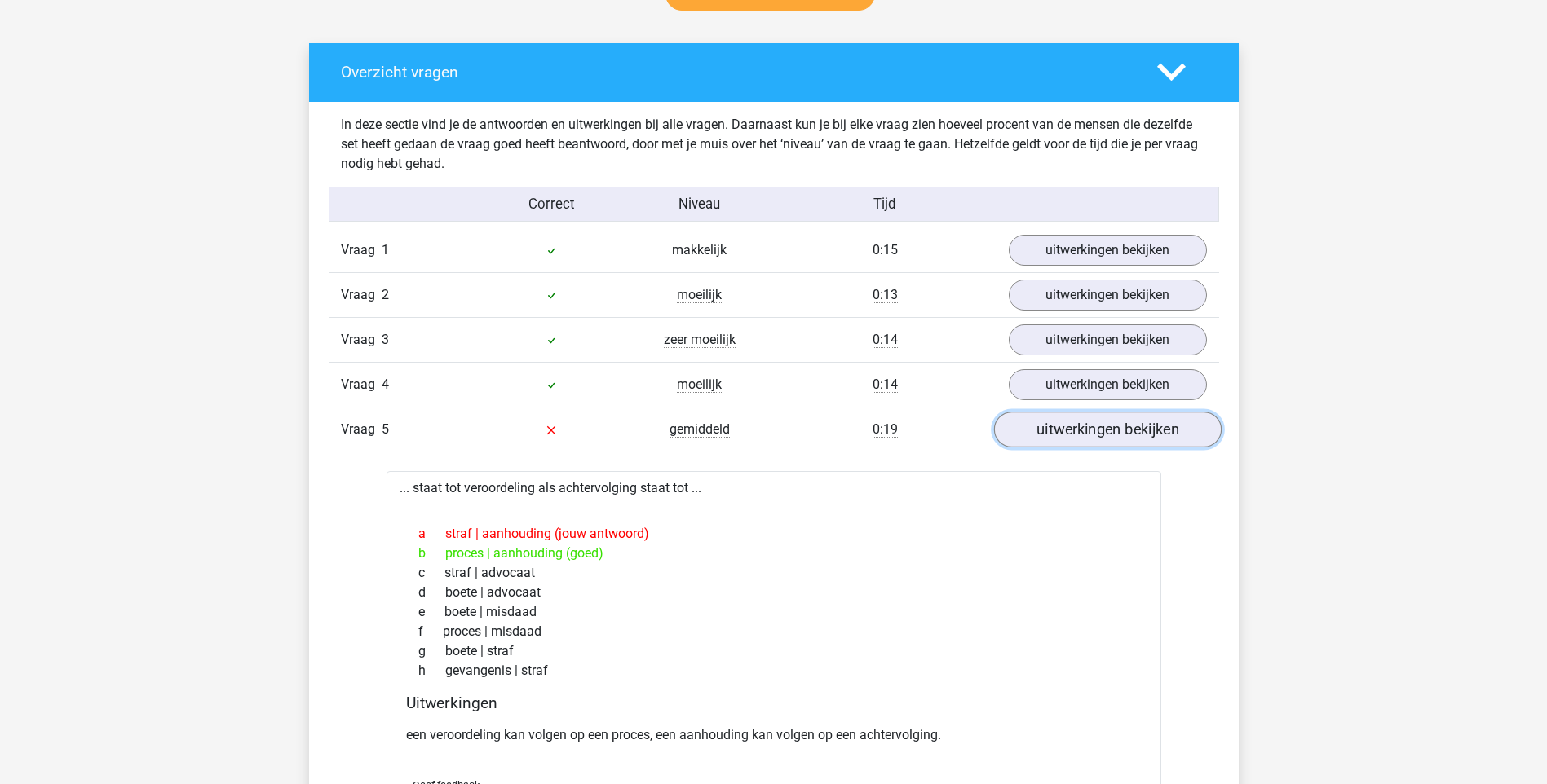
click at [1071, 435] on link "uitwerkingen bekijken" at bounding box center [1106, 430] width 227 height 36
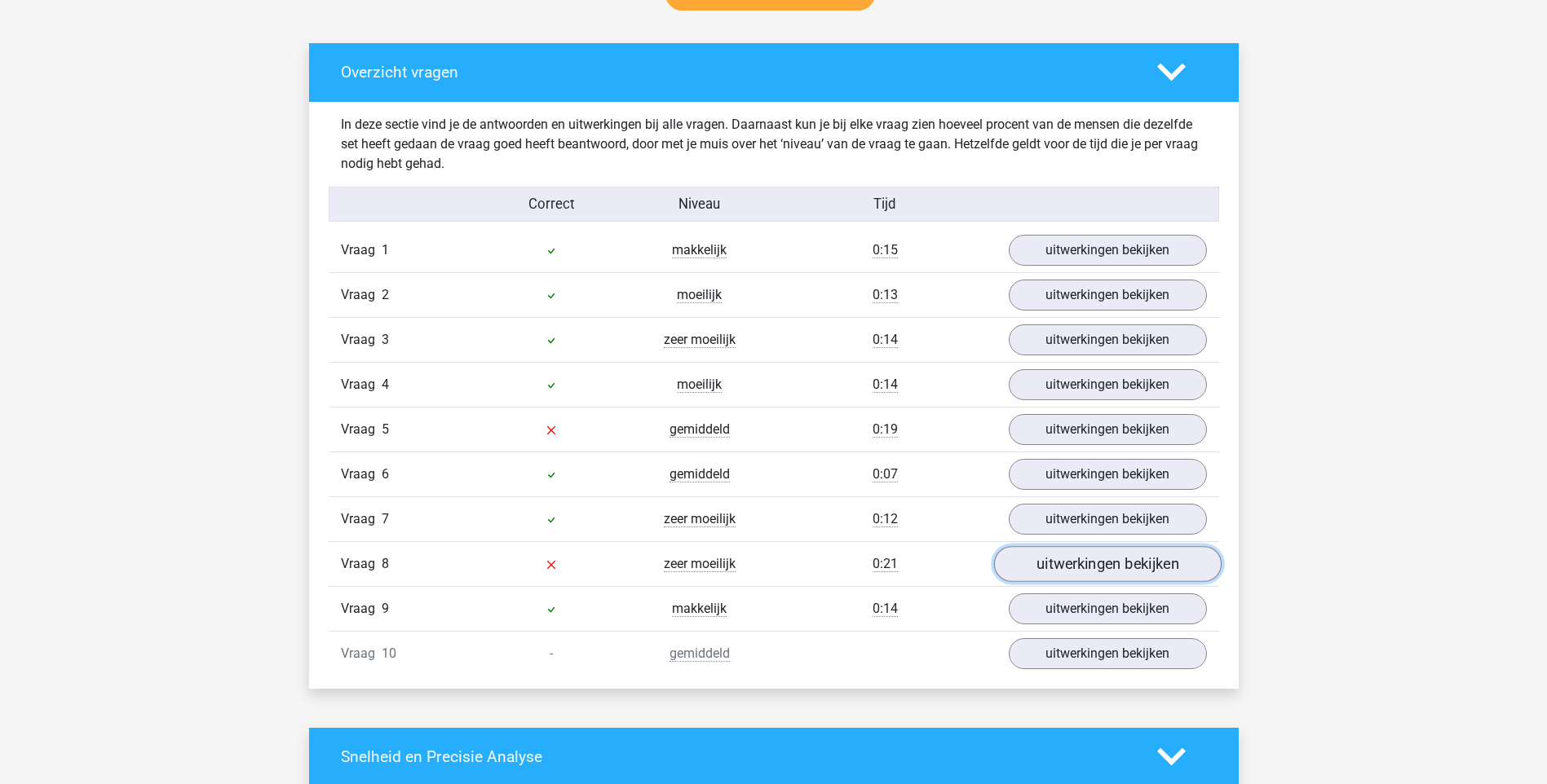
click at [1053, 561] on link "uitwerkingen bekijken" at bounding box center [1106, 564] width 227 height 36
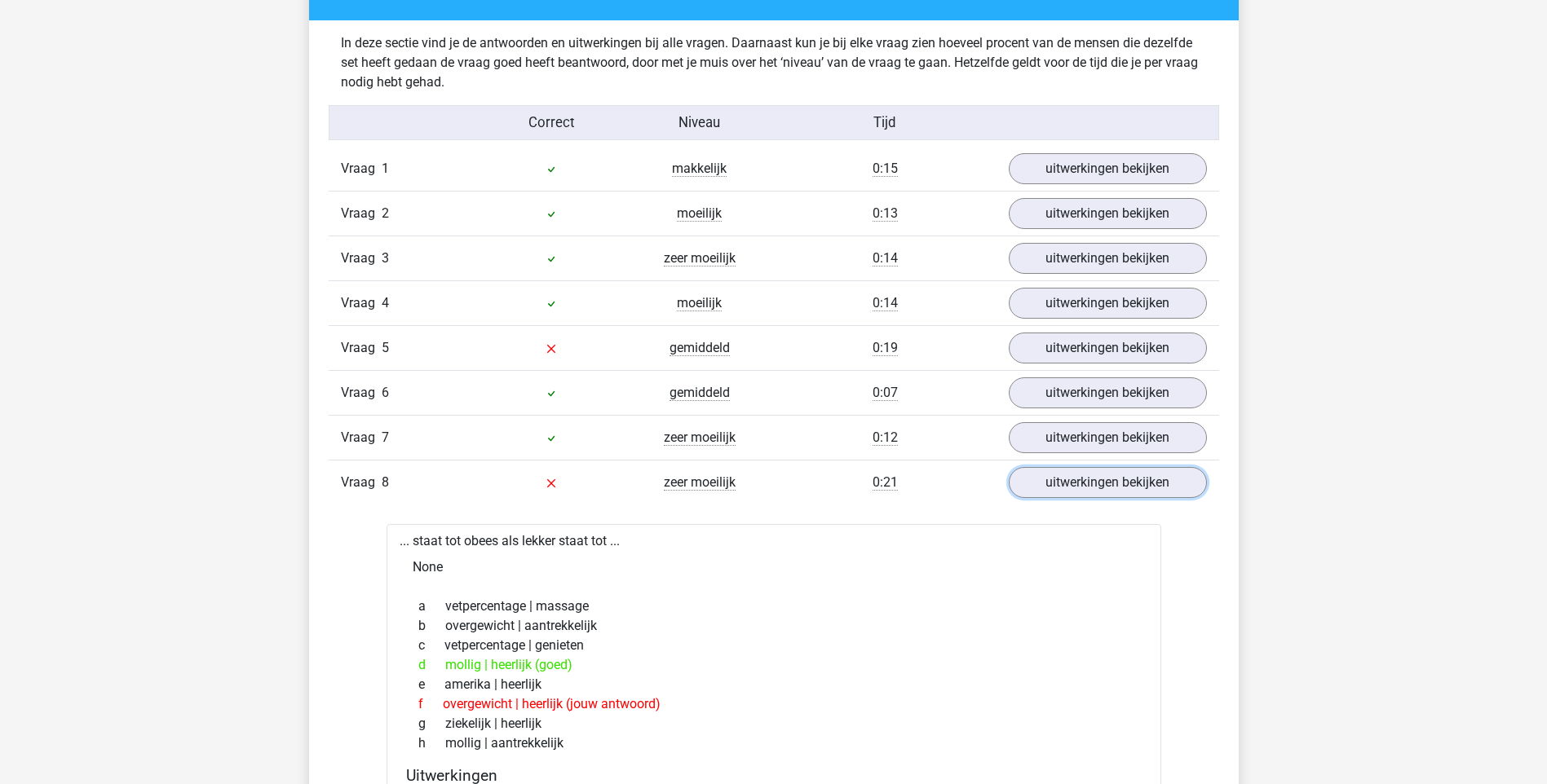
scroll to position [1141, 0]
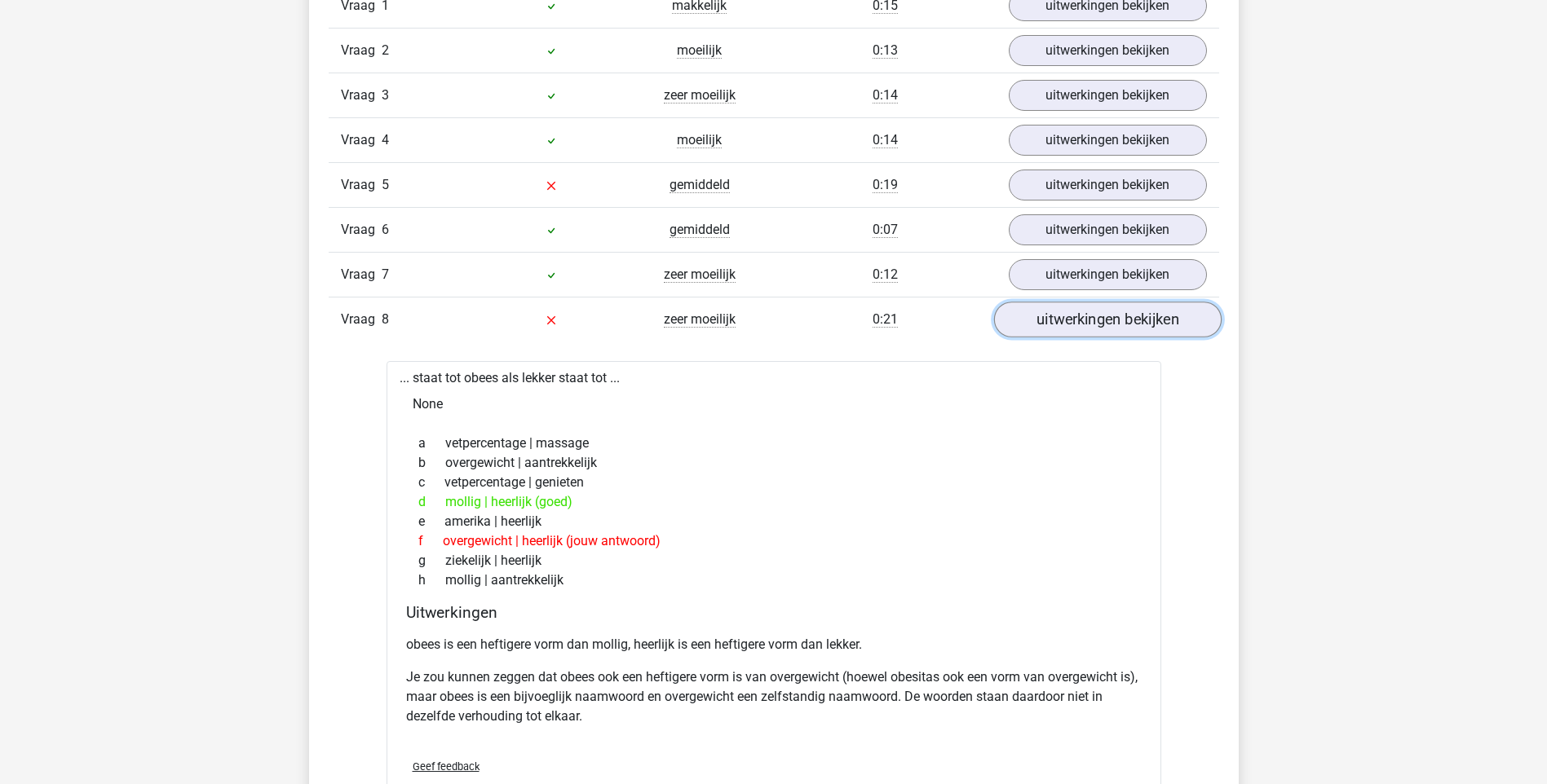
click at [1165, 318] on link "uitwerkingen bekijken" at bounding box center [1106, 320] width 227 height 36
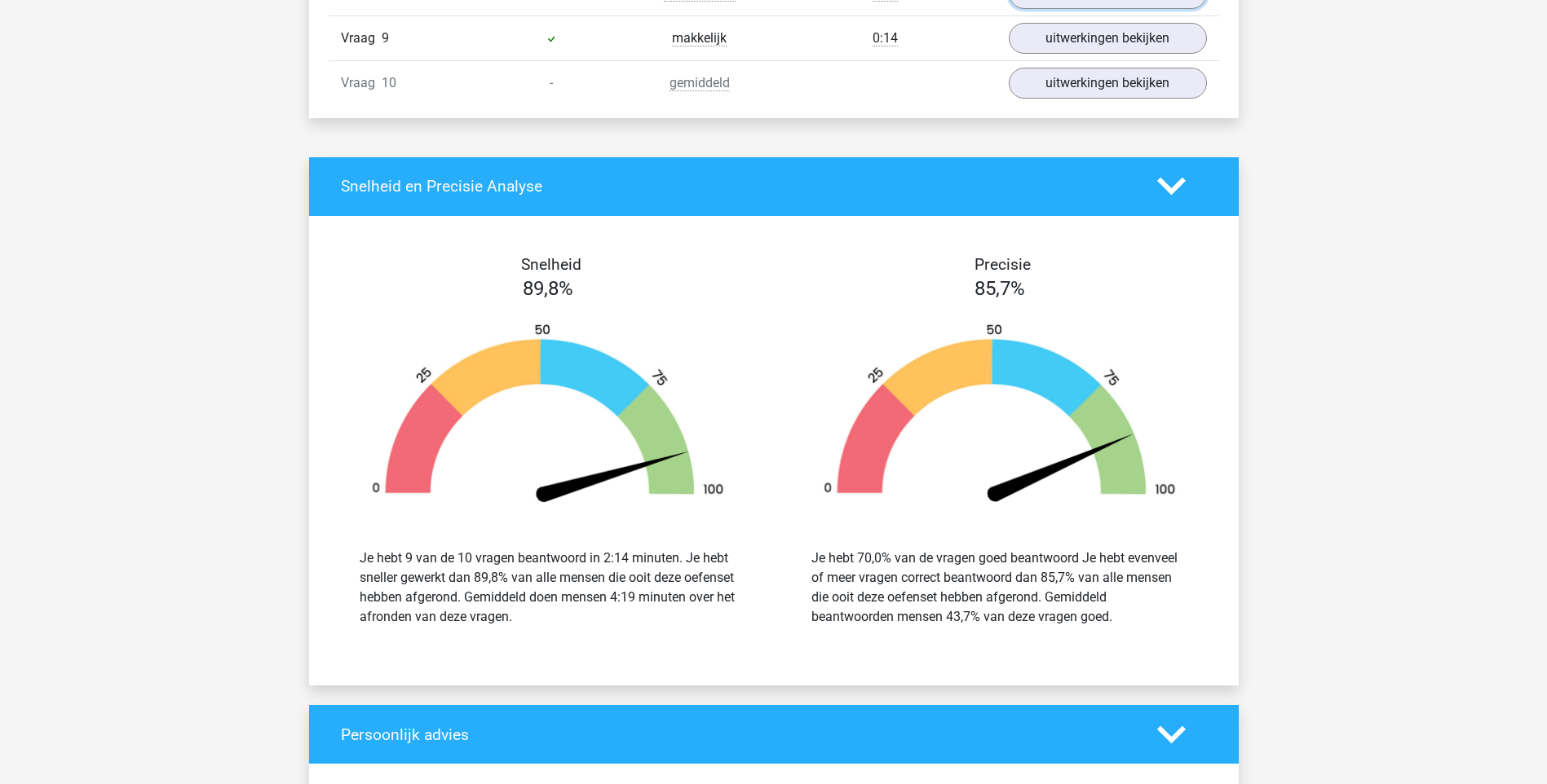
scroll to position [1875, 0]
